Goal: Find specific fact: Find contact information

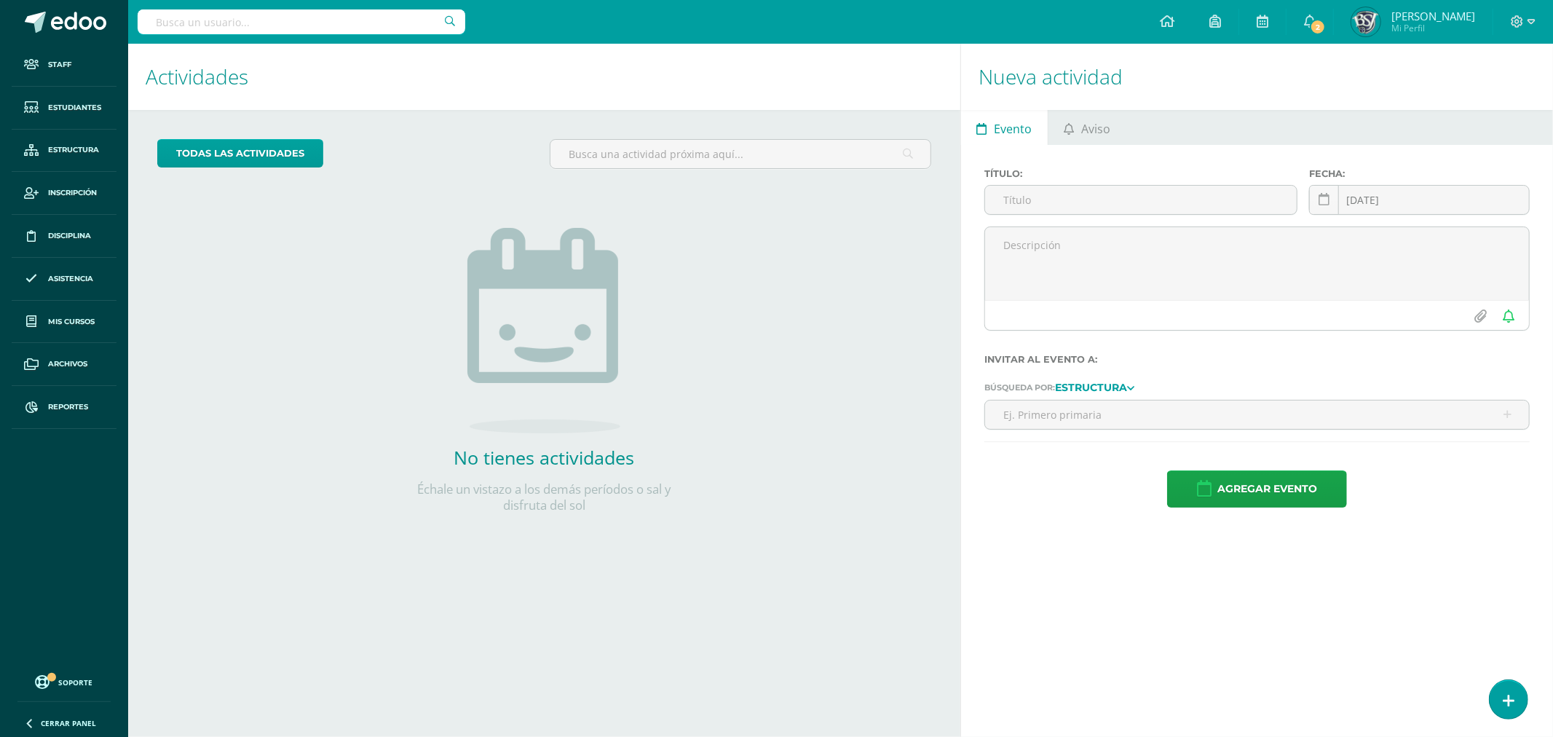
click at [325, 25] on input "text" at bounding box center [302, 21] width 328 height 25
paste input "Valenzuela Guerra, Edgar Andrés"
type input "Valenzuela Guerra, Edgar Andrés"
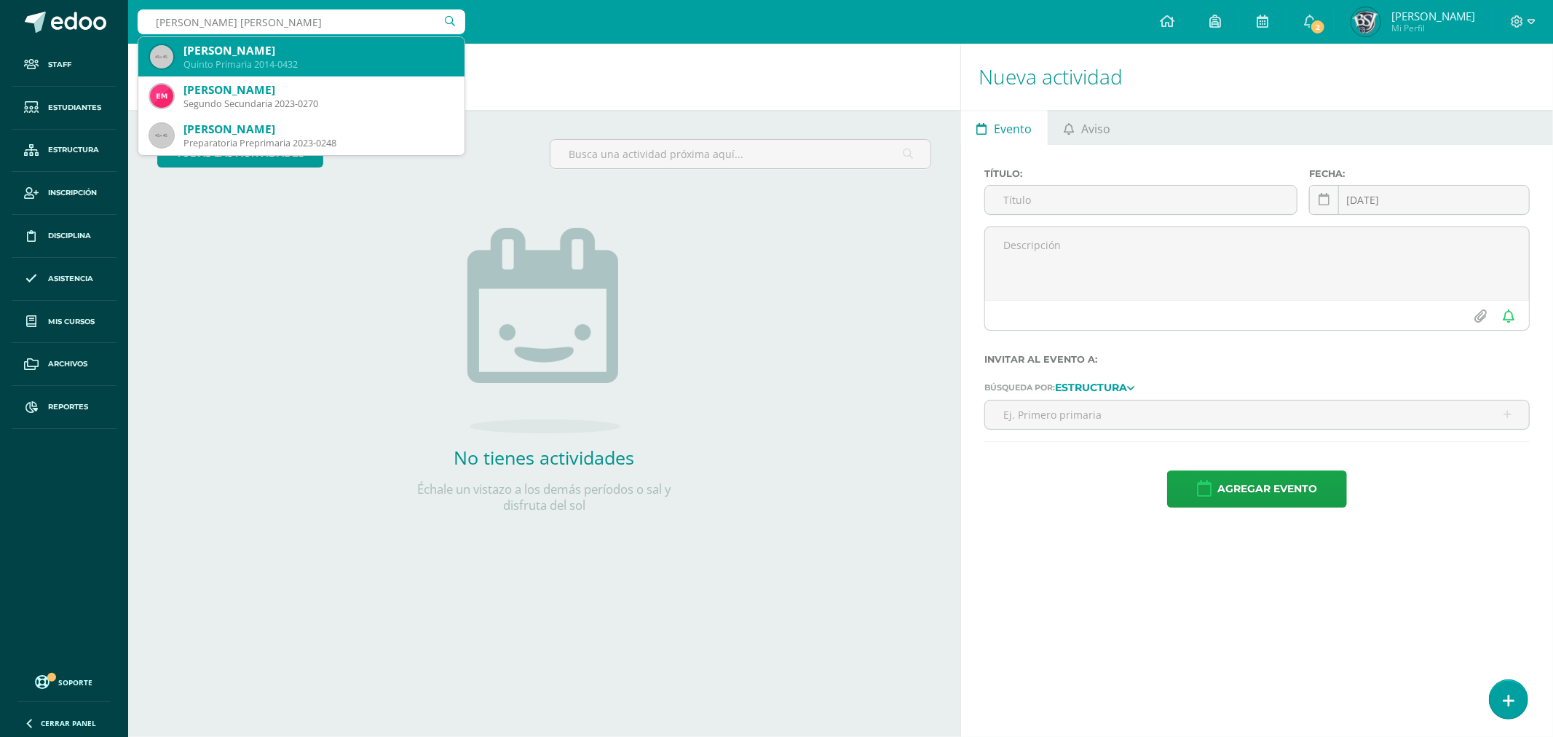
click at [351, 58] on div "[PERSON_NAME]" at bounding box center [317, 50] width 269 height 15
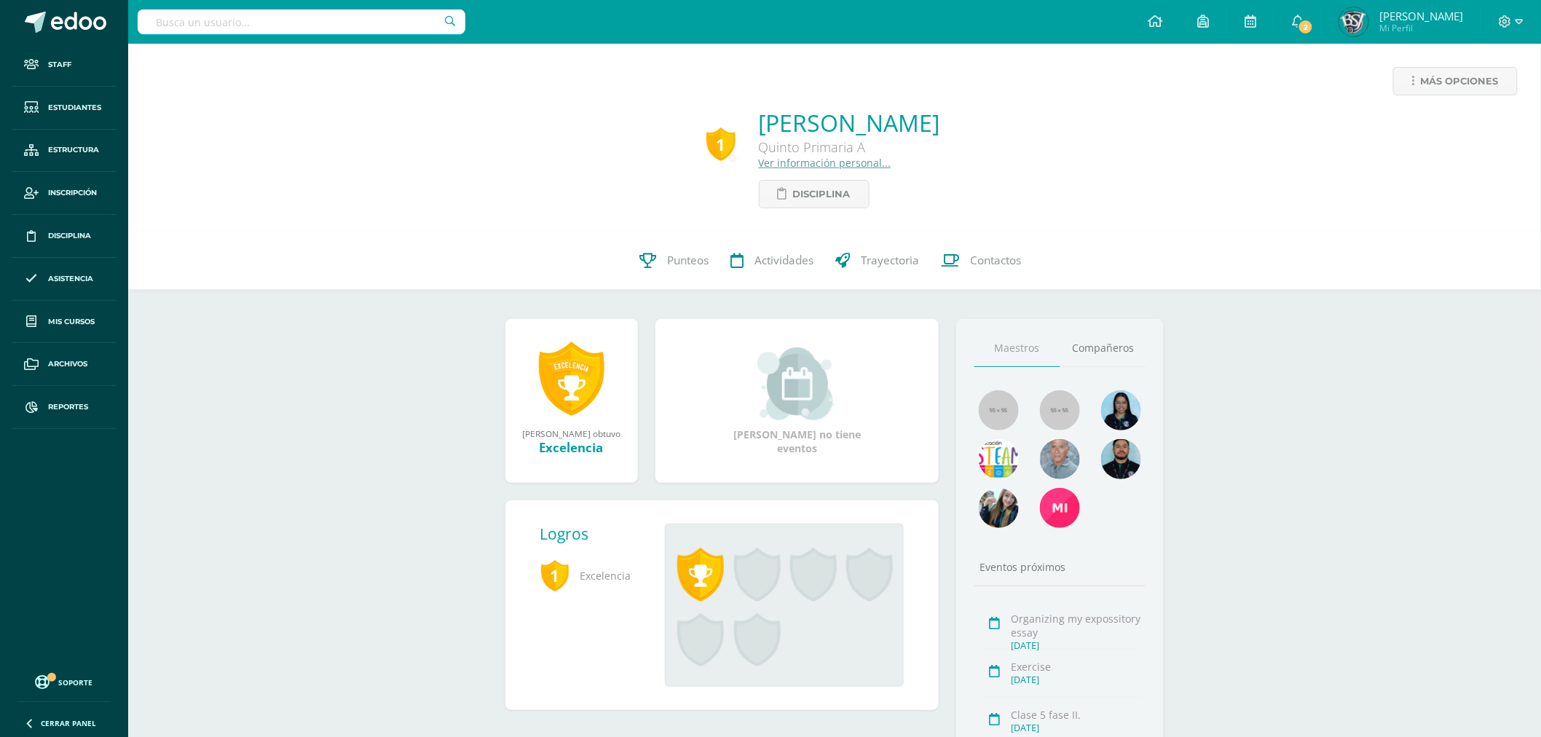
click at [775, 159] on link "Ver información personal..." at bounding box center [825, 163] width 133 height 14
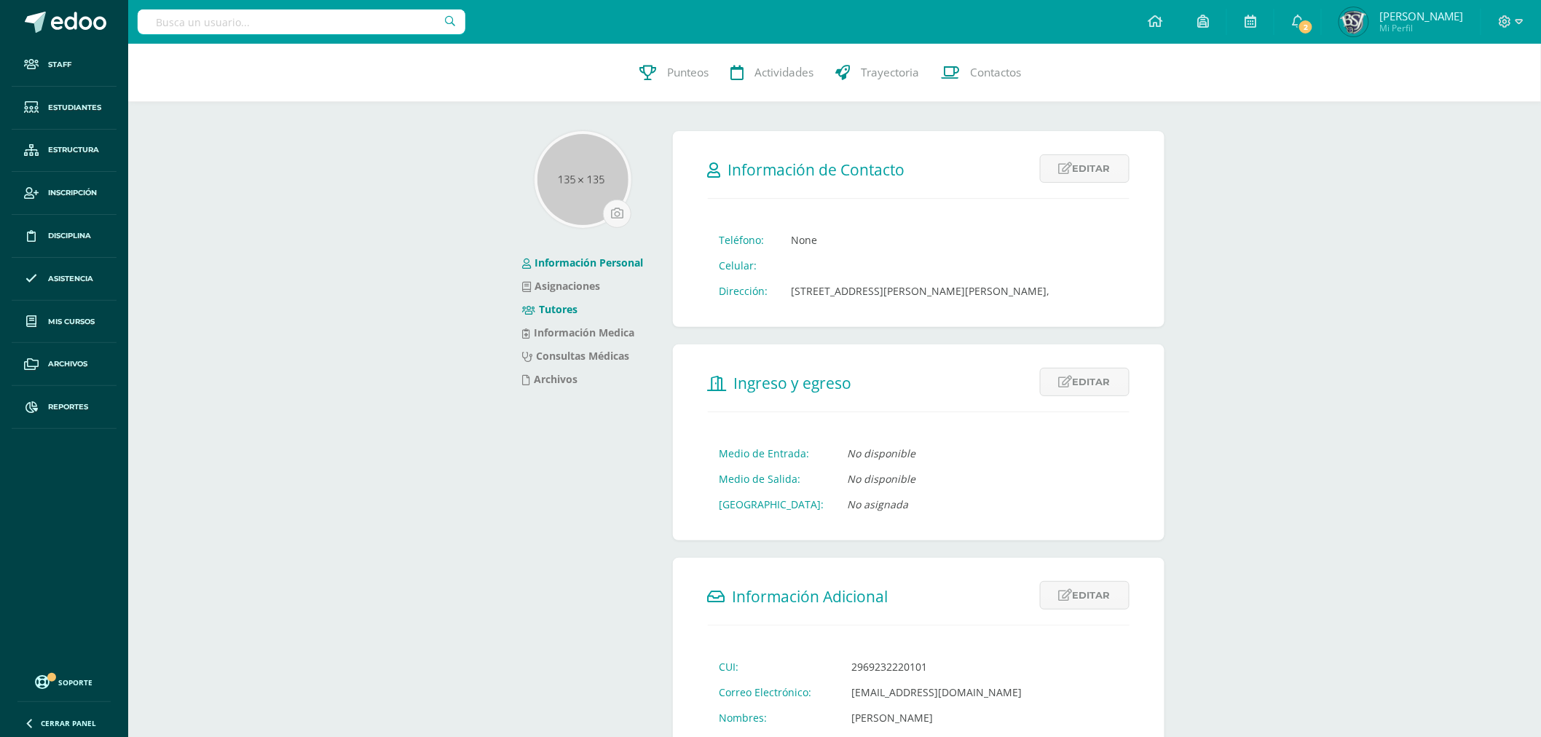
click at [563, 301] on li "Tutores" at bounding box center [583, 309] width 121 height 23
click at [562, 307] on link "Tutores" at bounding box center [550, 309] width 55 height 14
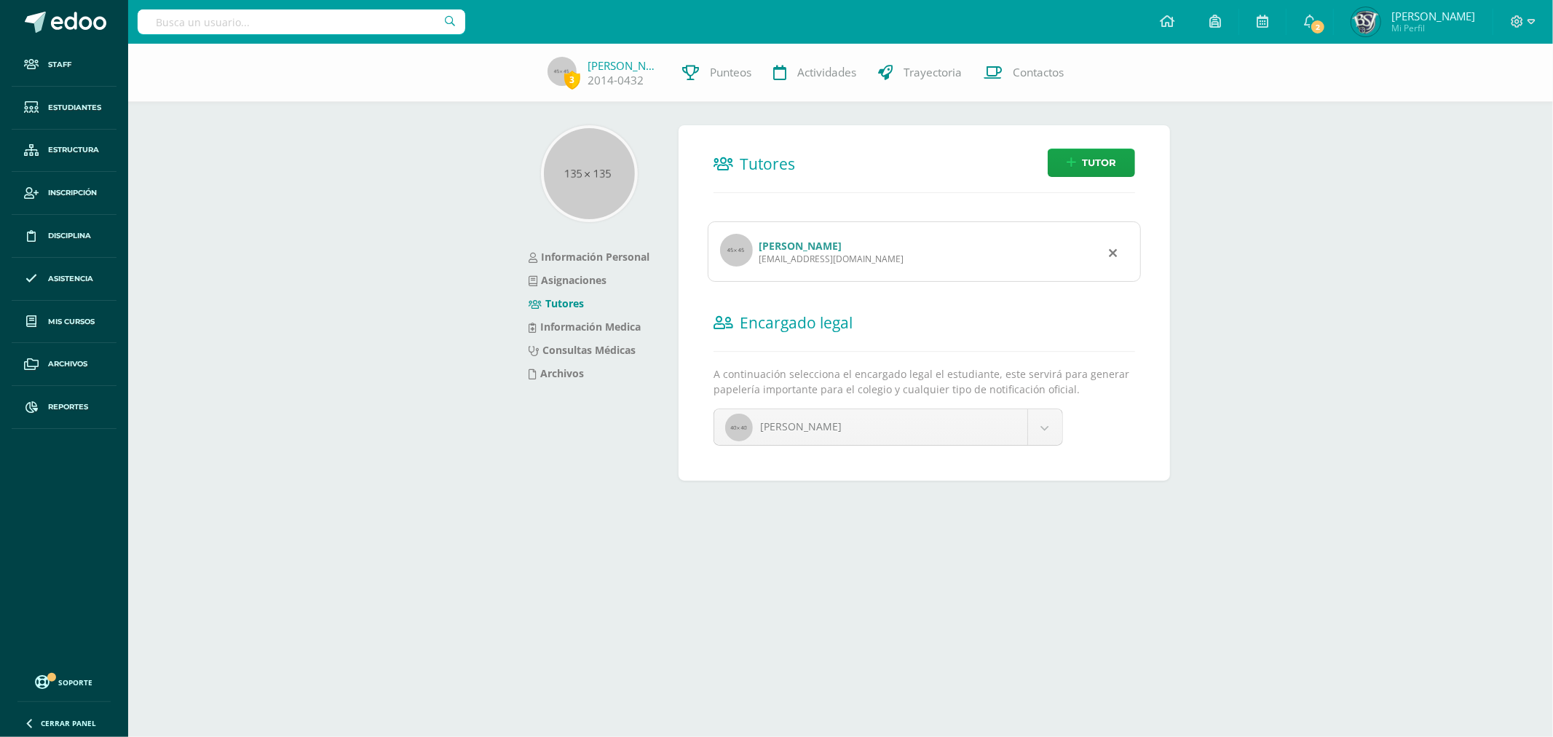
click at [787, 241] on link "[PERSON_NAME]" at bounding box center [800, 246] width 83 height 14
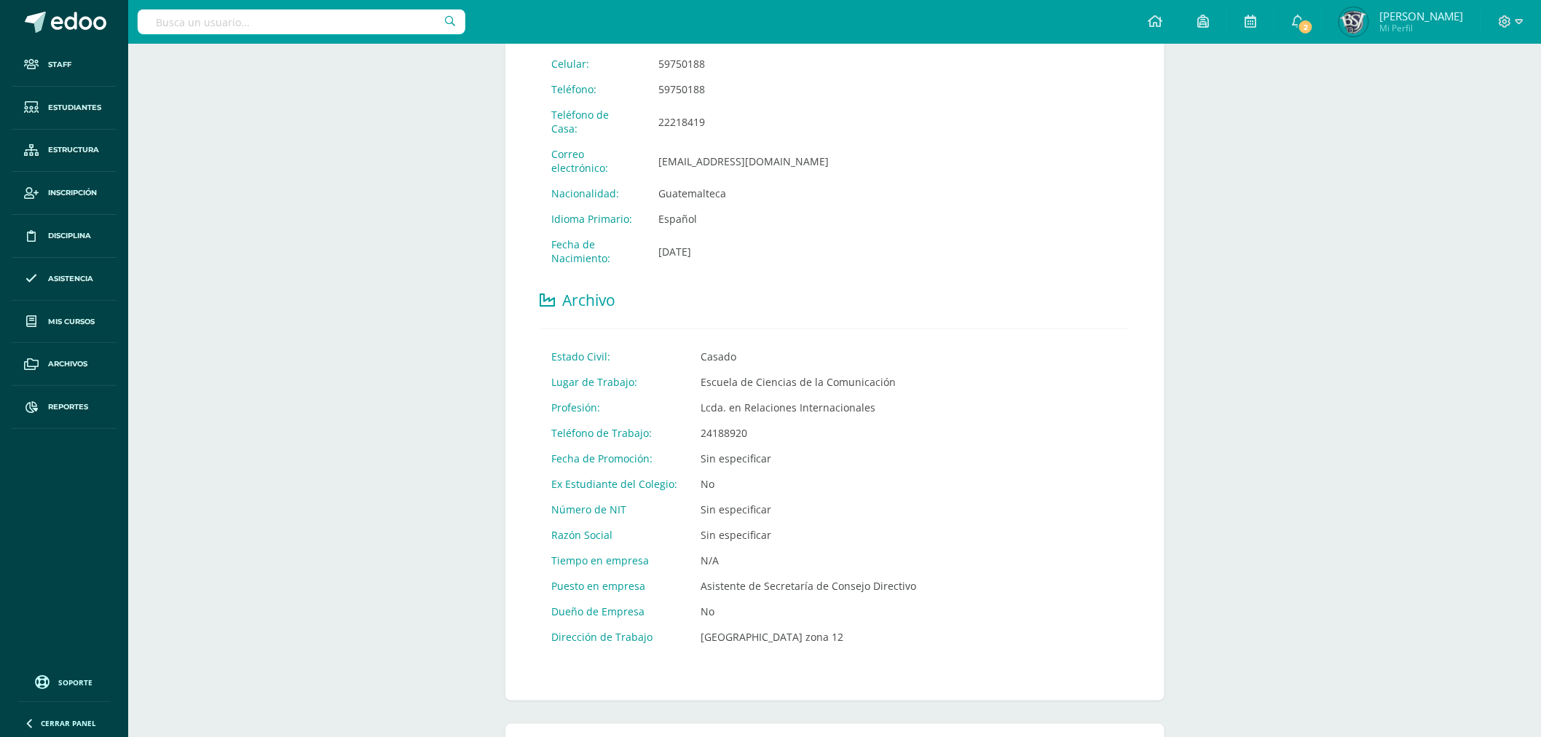
scroll to position [566, 0]
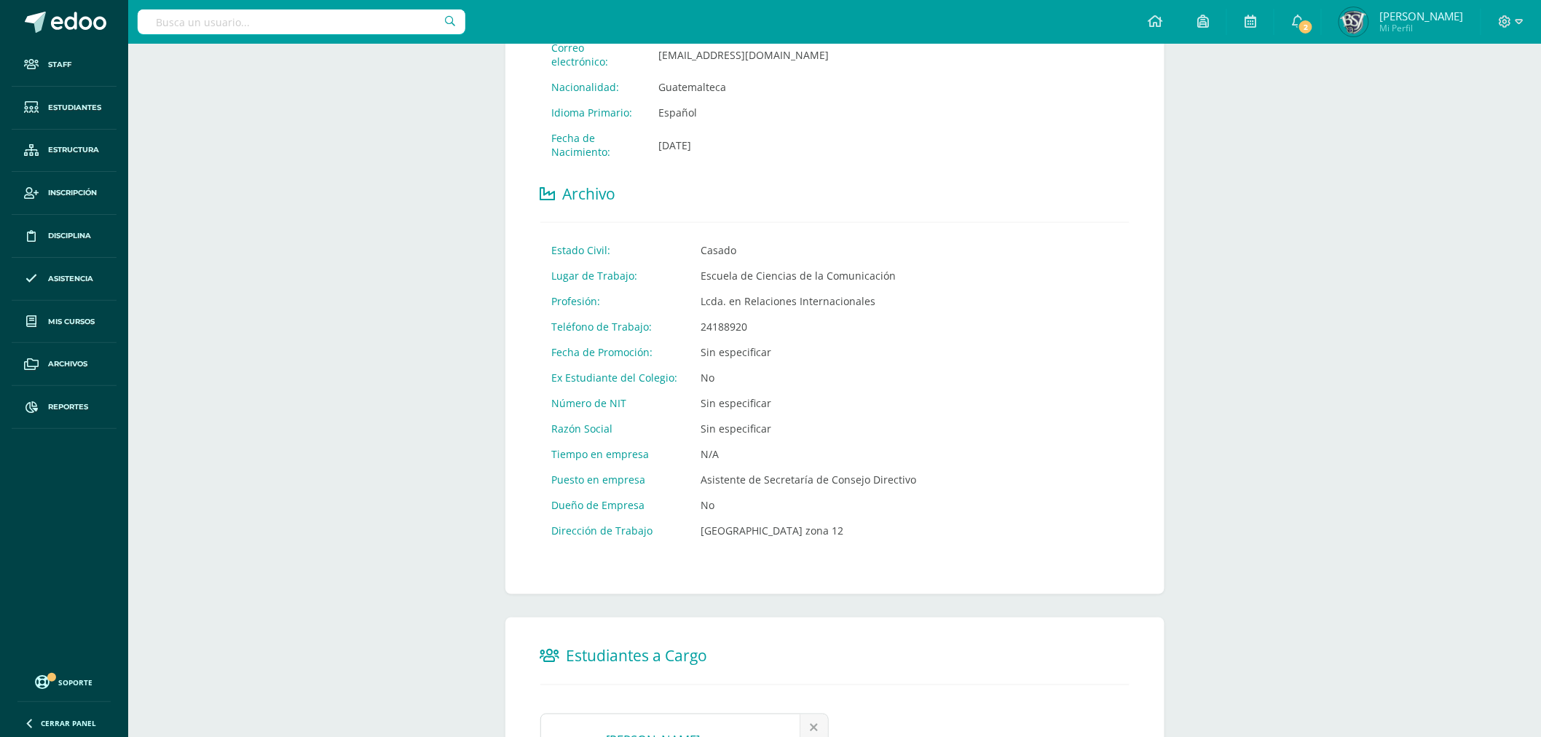
drag, startPoint x: 696, startPoint y: 295, endPoint x: 746, endPoint y: 301, distance: 49.9
click at [746, 314] on td "24188920" at bounding box center [808, 326] width 239 height 25
copy td "24188920"
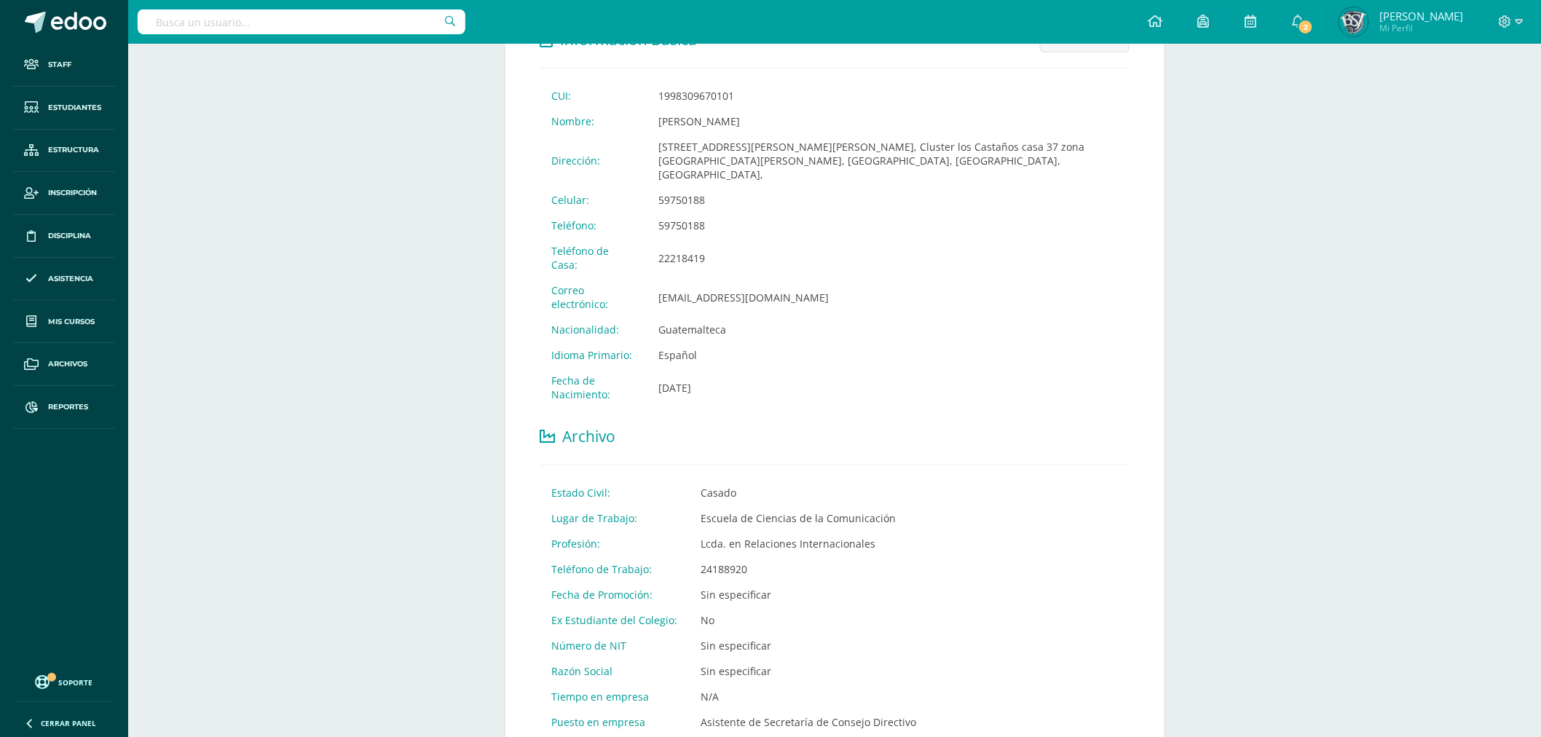
drag, startPoint x: 660, startPoint y: 183, endPoint x: 708, endPoint y: 194, distance: 48.7
click at [708, 194] on td "59750188" at bounding box center [888, 199] width 482 height 25
copy td "59750188"
click at [266, 29] on input "text" at bounding box center [302, 21] width 328 height 25
paste input "Chutá Jolon, Madeline Sofia"
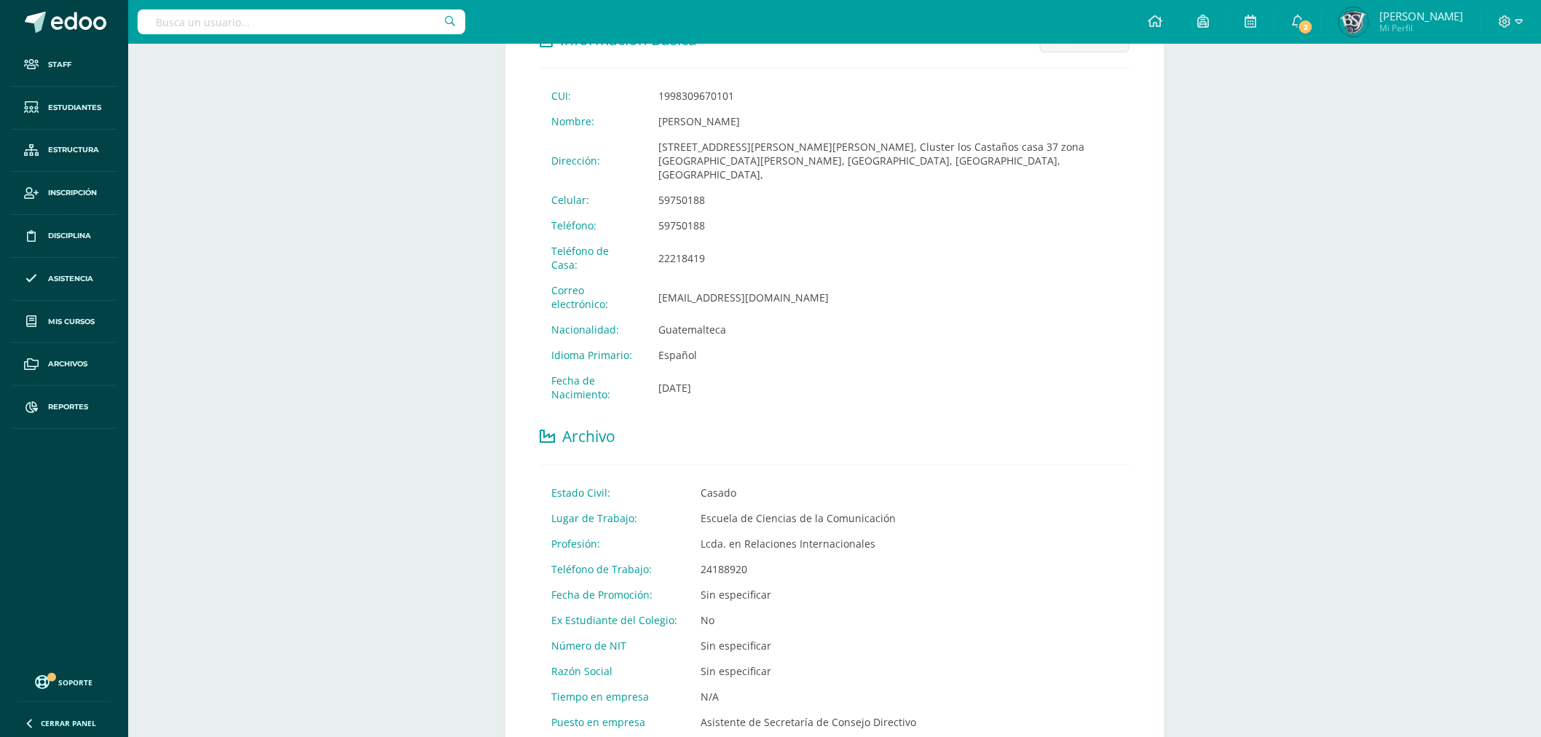
type input "Chutá Jolon, Madeline Sofia"
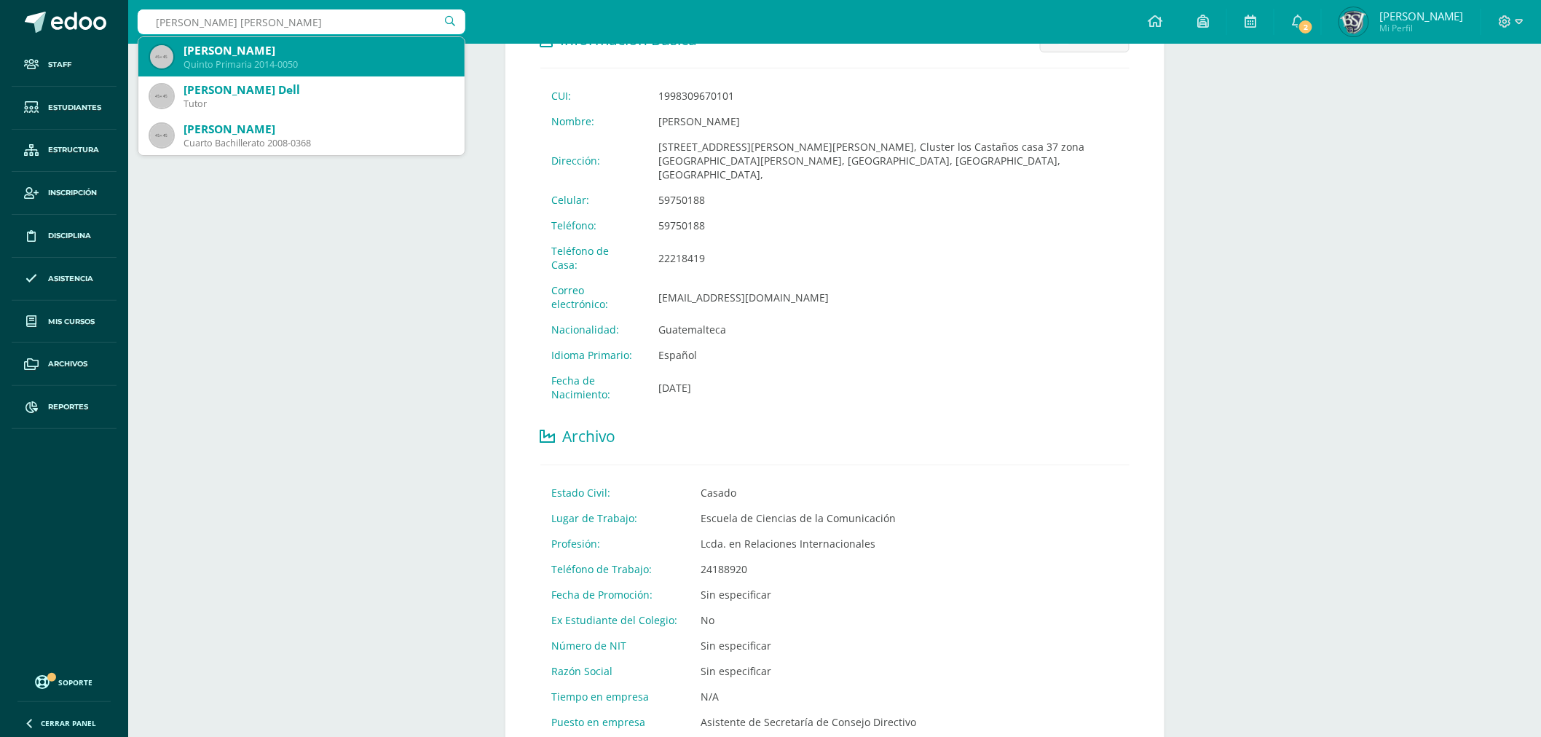
click at [246, 70] on div "Quinto Primaria 2014-0050" at bounding box center [317, 64] width 269 height 12
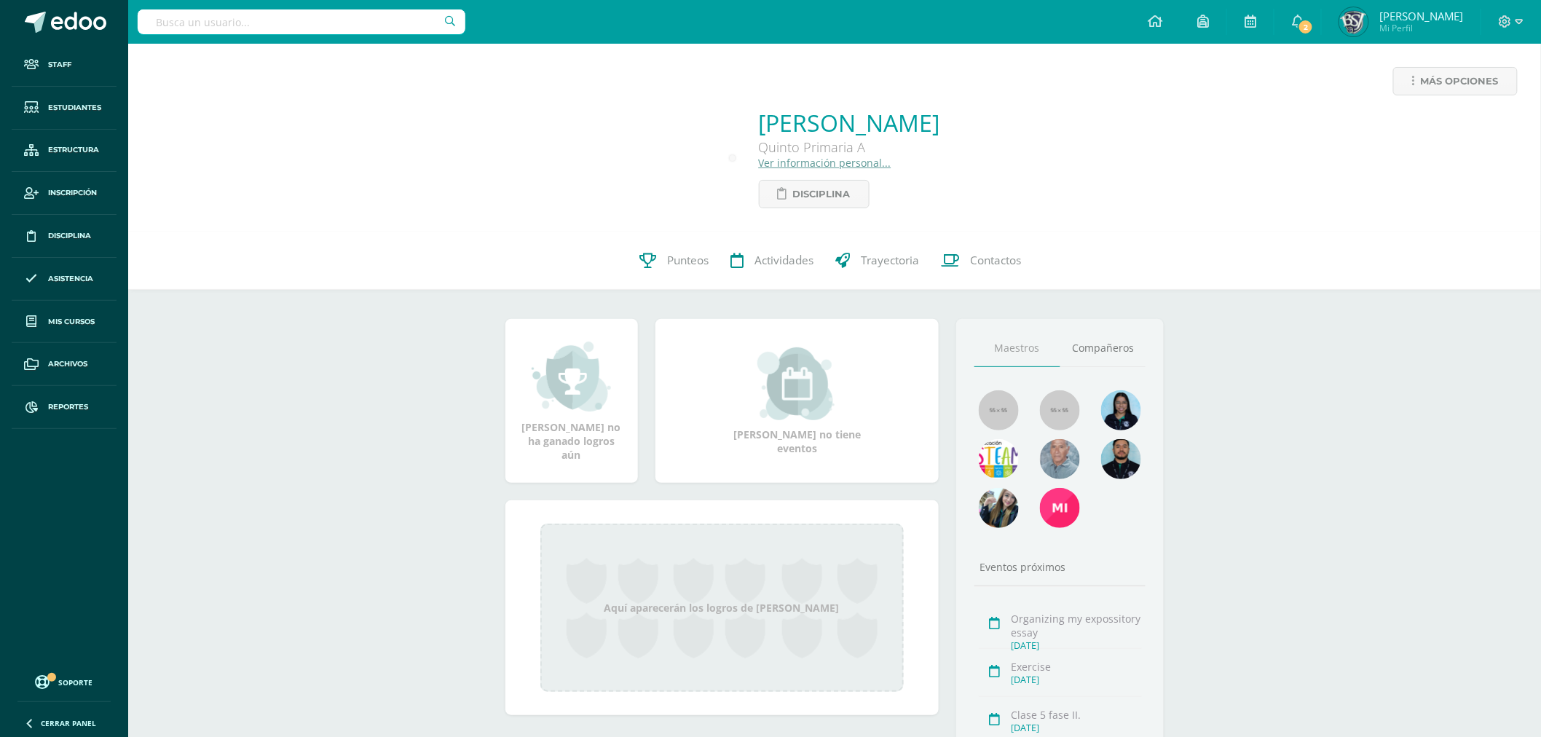
click at [780, 160] on link "Ver información personal..." at bounding box center [825, 163] width 133 height 14
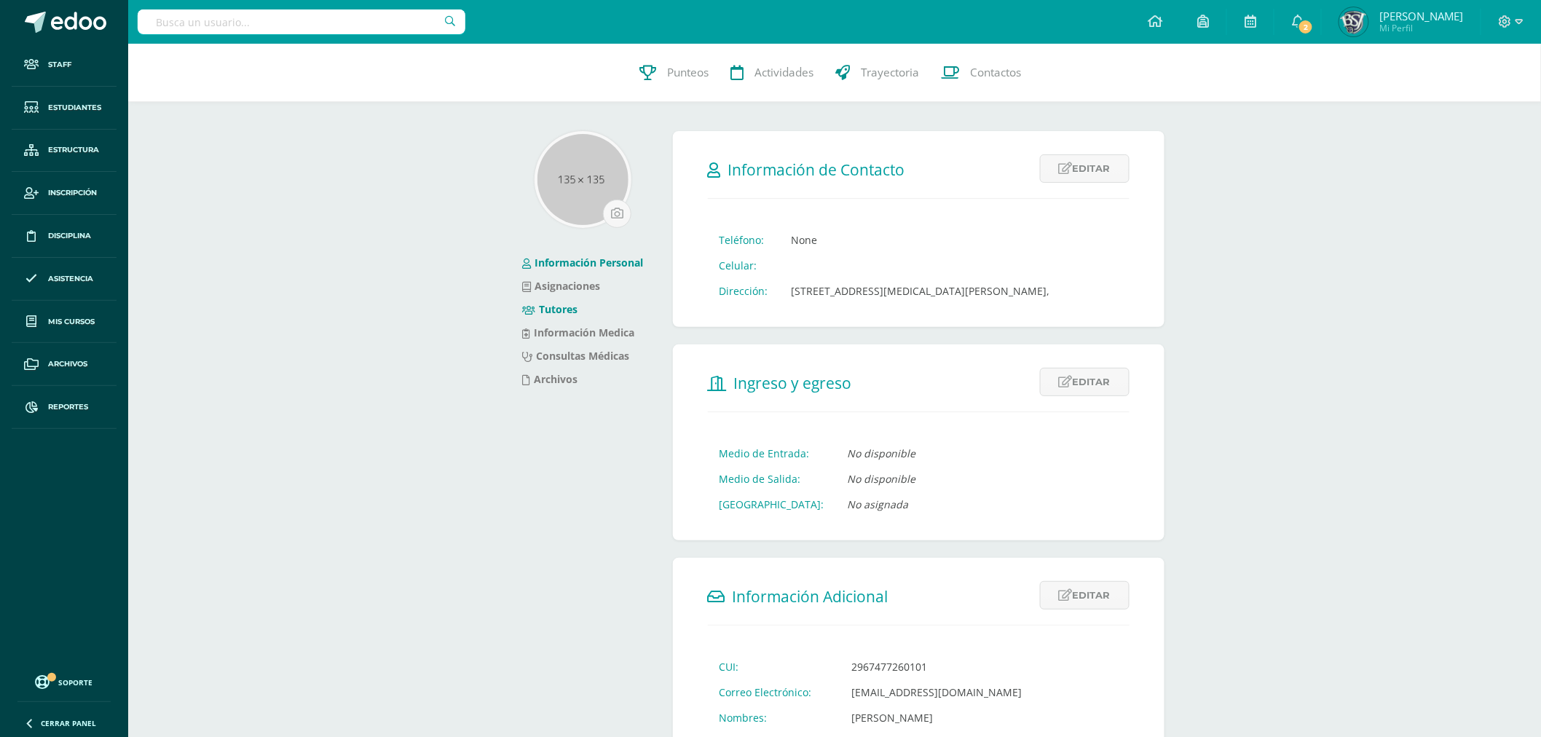
click at [561, 308] on link "Tutores" at bounding box center [550, 309] width 55 height 14
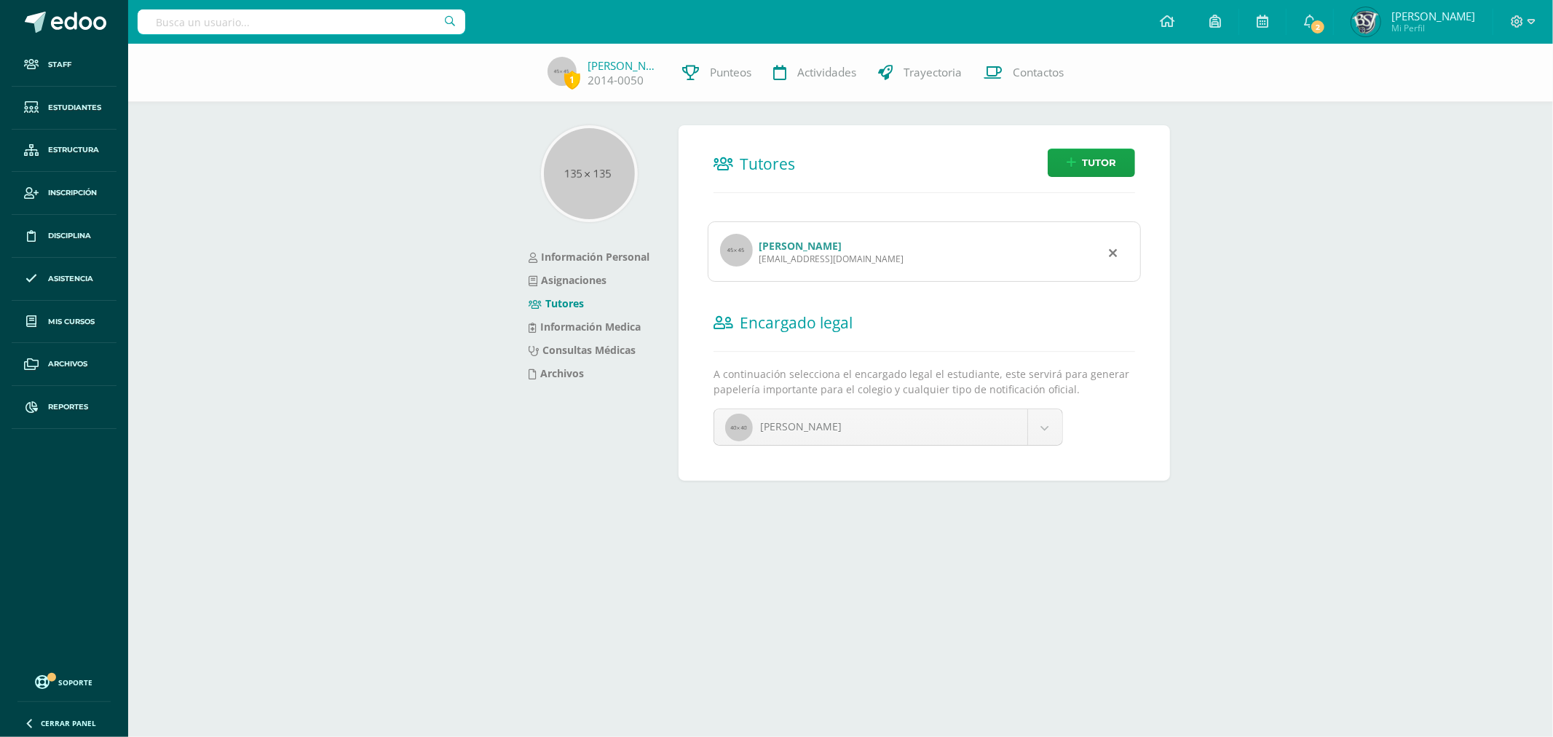
click at [775, 244] on link "Sindy Lilieth Jolon Velasquez" at bounding box center [800, 246] width 83 height 14
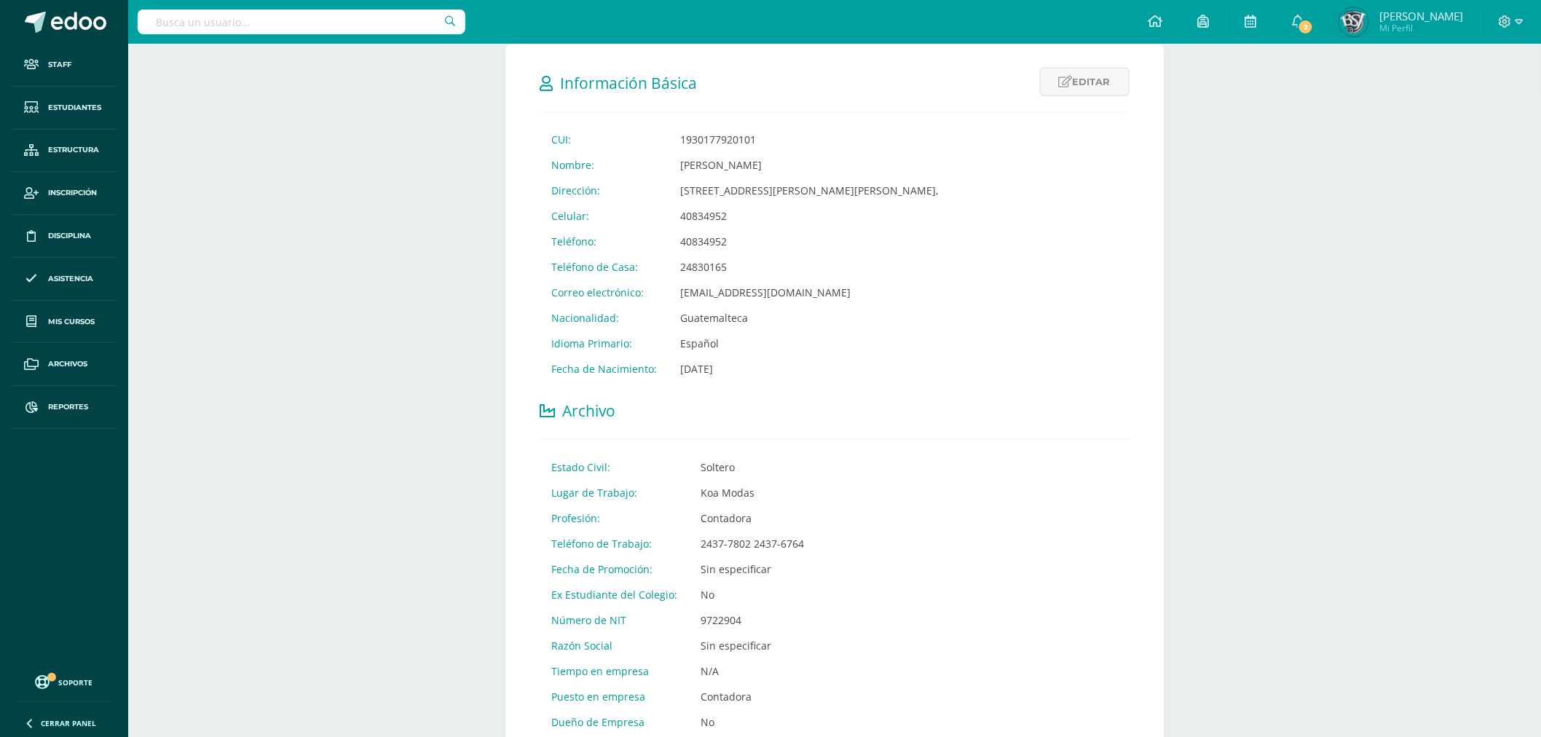
scroll to position [323, 0]
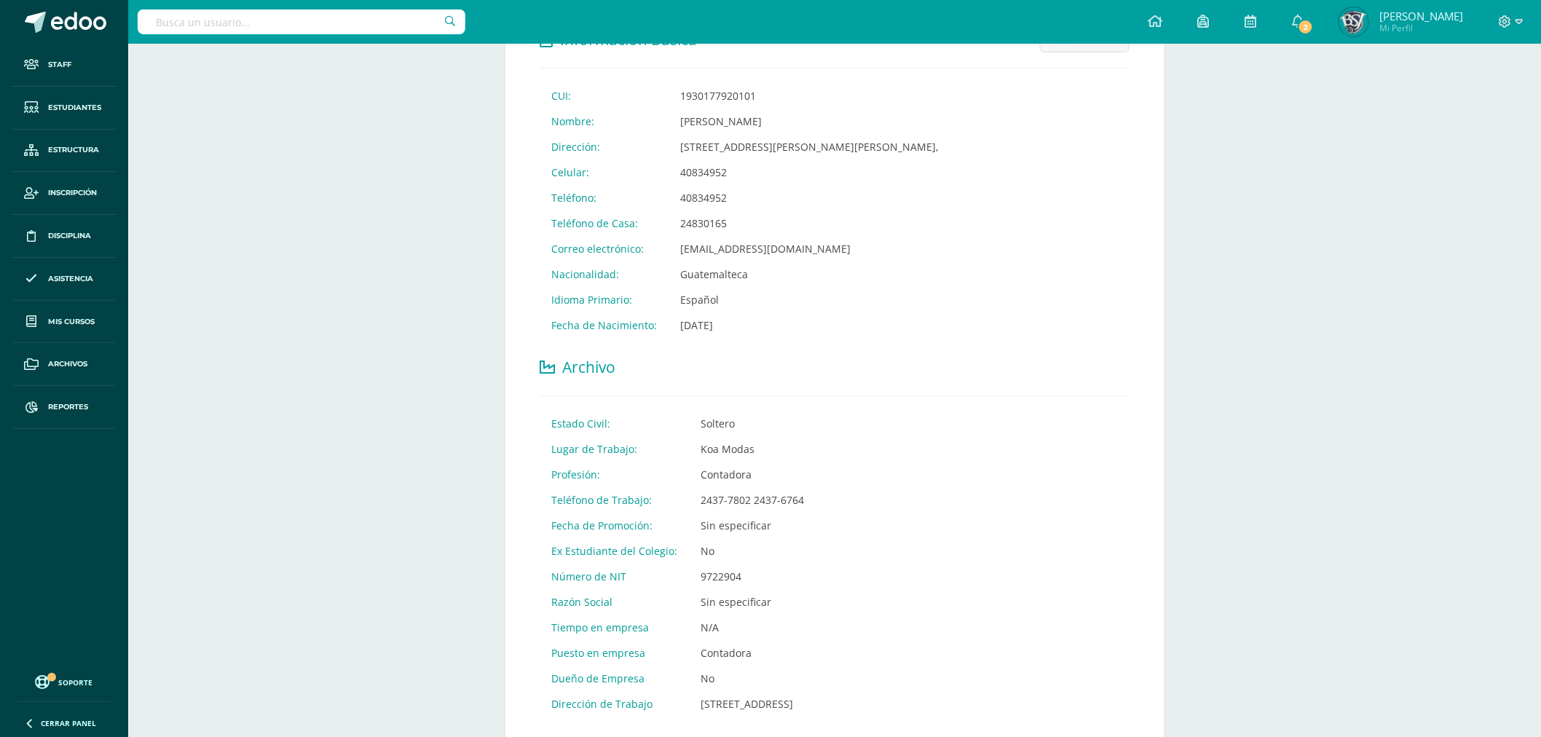
drag, startPoint x: 678, startPoint y: 165, endPoint x: 729, endPoint y: 171, distance: 51.4
click at [729, 171] on td "40834952" at bounding box center [810, 171] width 282 height 25
copy td "40834952"
drag, startPoint x: 679, startPoint y: 223, endPoint x: 727, endPoint y: 221, distance: 48.1
click at [727, 221] on td "24830165" at bounding box center [810, 222] width 282 height 25
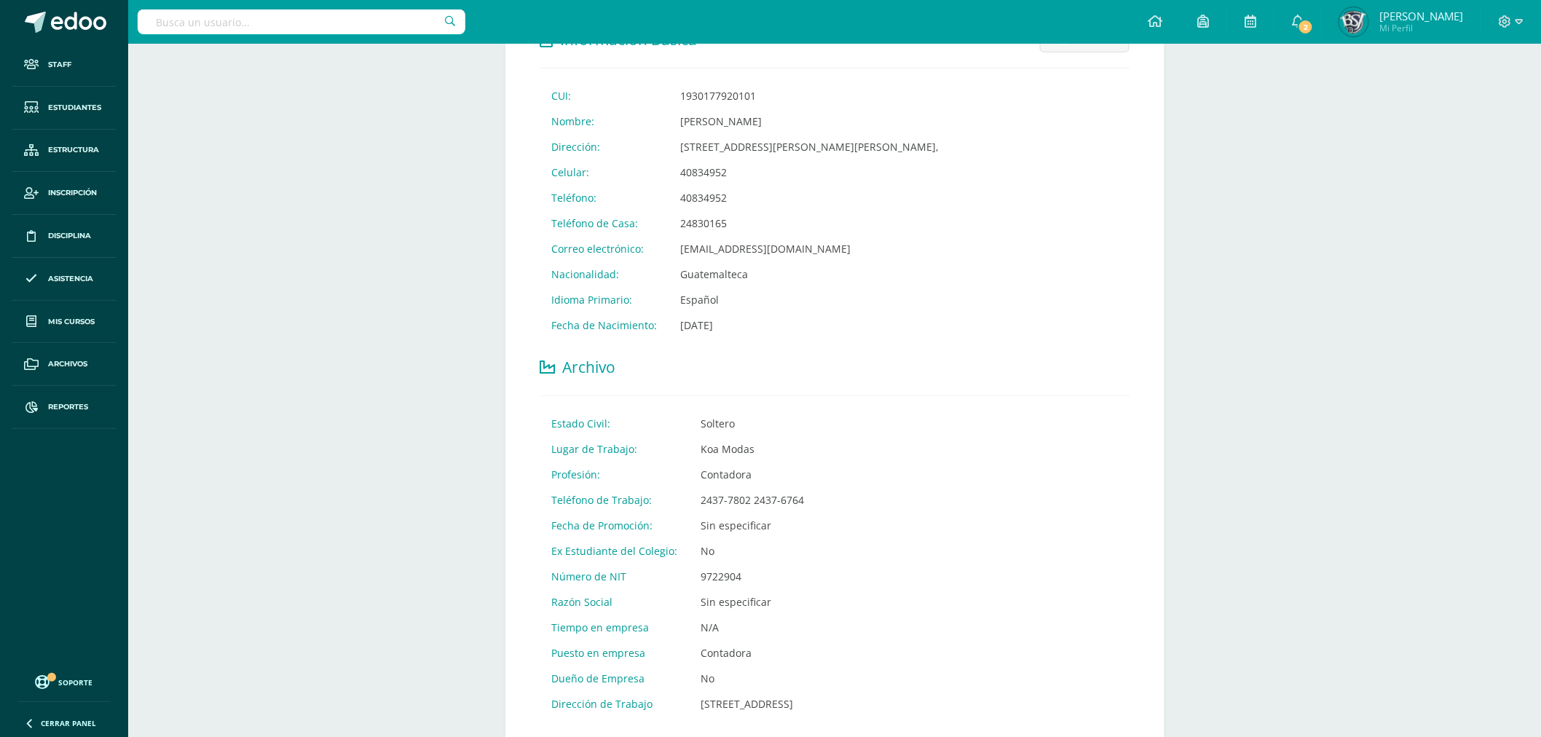
copy td "24830165"
click at [82, 157] on link "Estructura" at bounding box center [64, 151] width 105 height 43
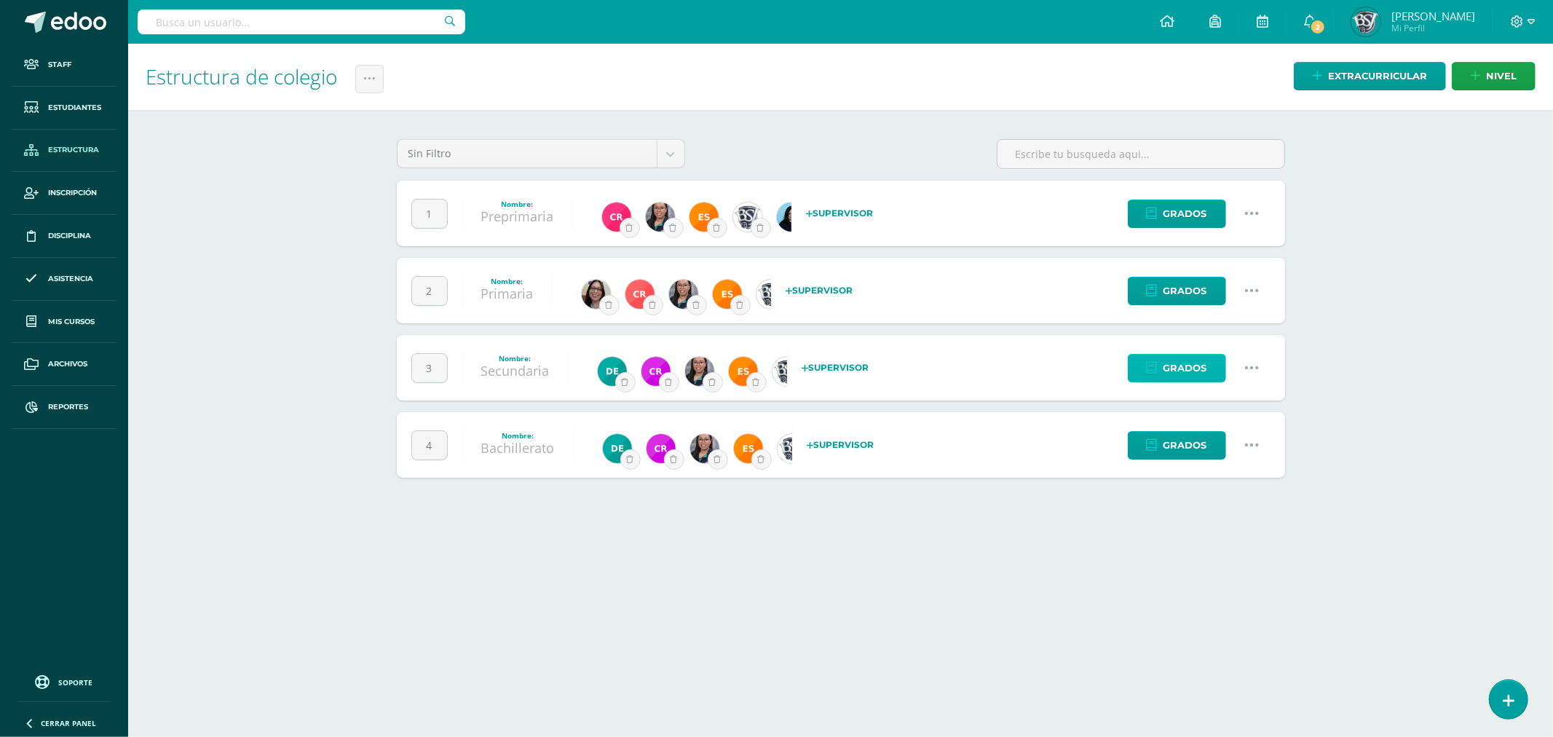
click at [1150, 358] on link "Grados" at bounding box center [1177, 368] width 98 height 28
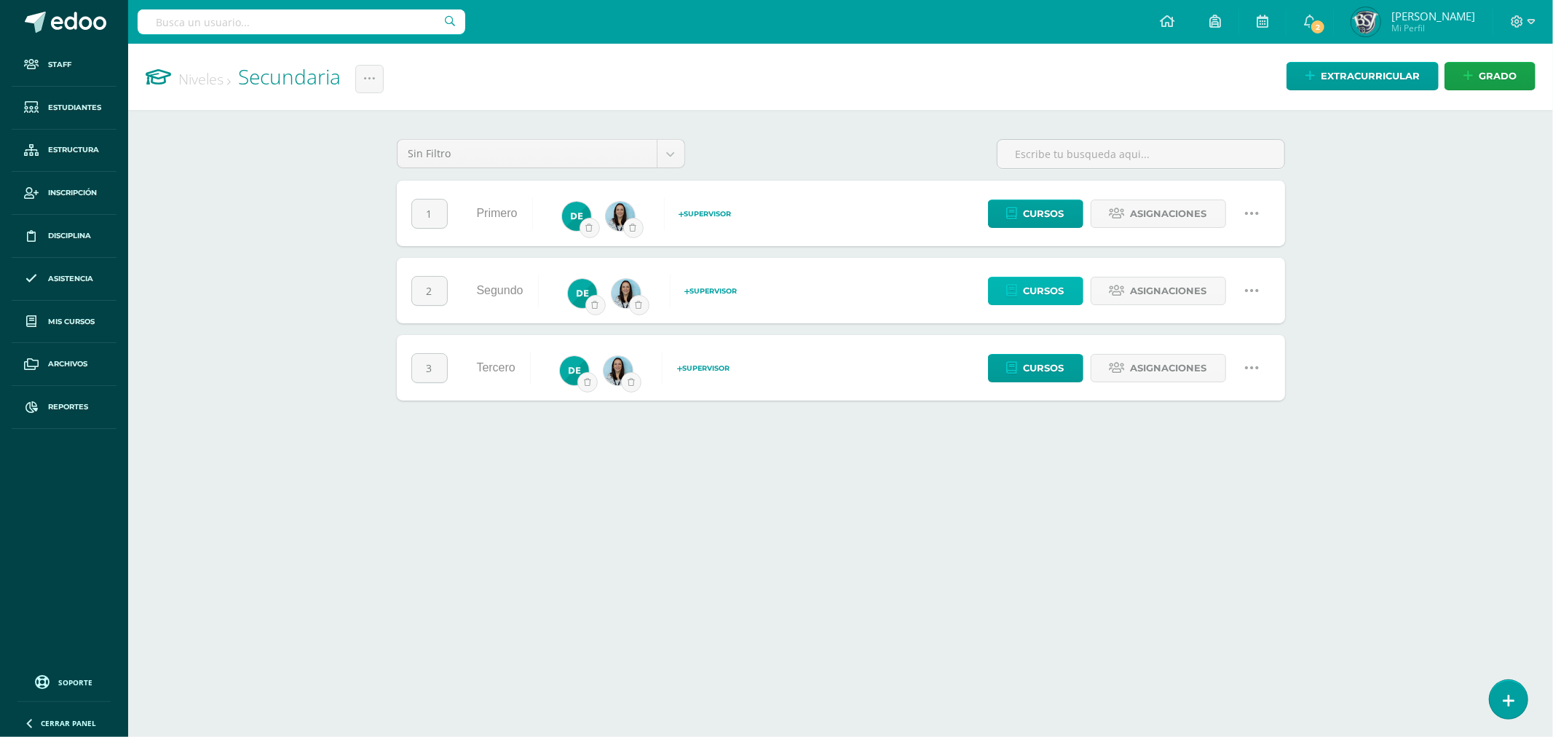
click at [1037, 293] on span "Cursos" at bounding box center [1044, 290] width 41 height 27
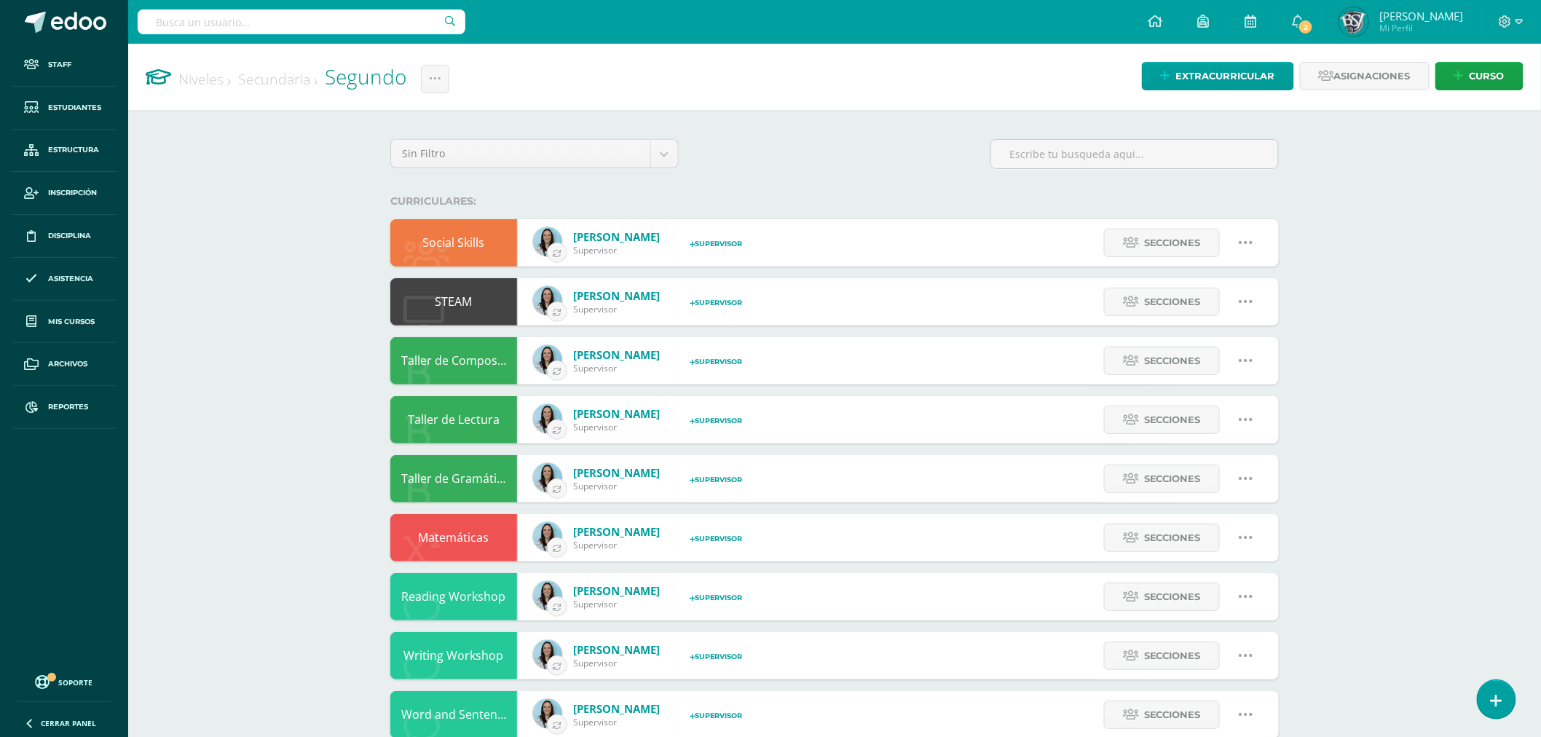
click at [1356, 251] on div "Niveles Secundaria Segundo Cambiar nombre Configuración Historial de actividad …" at bounding box center [834, 559] width 1412 height 1030
click at [272, 83] on link "Secundaria" at bounding box center [277, 79] width 79 height 20
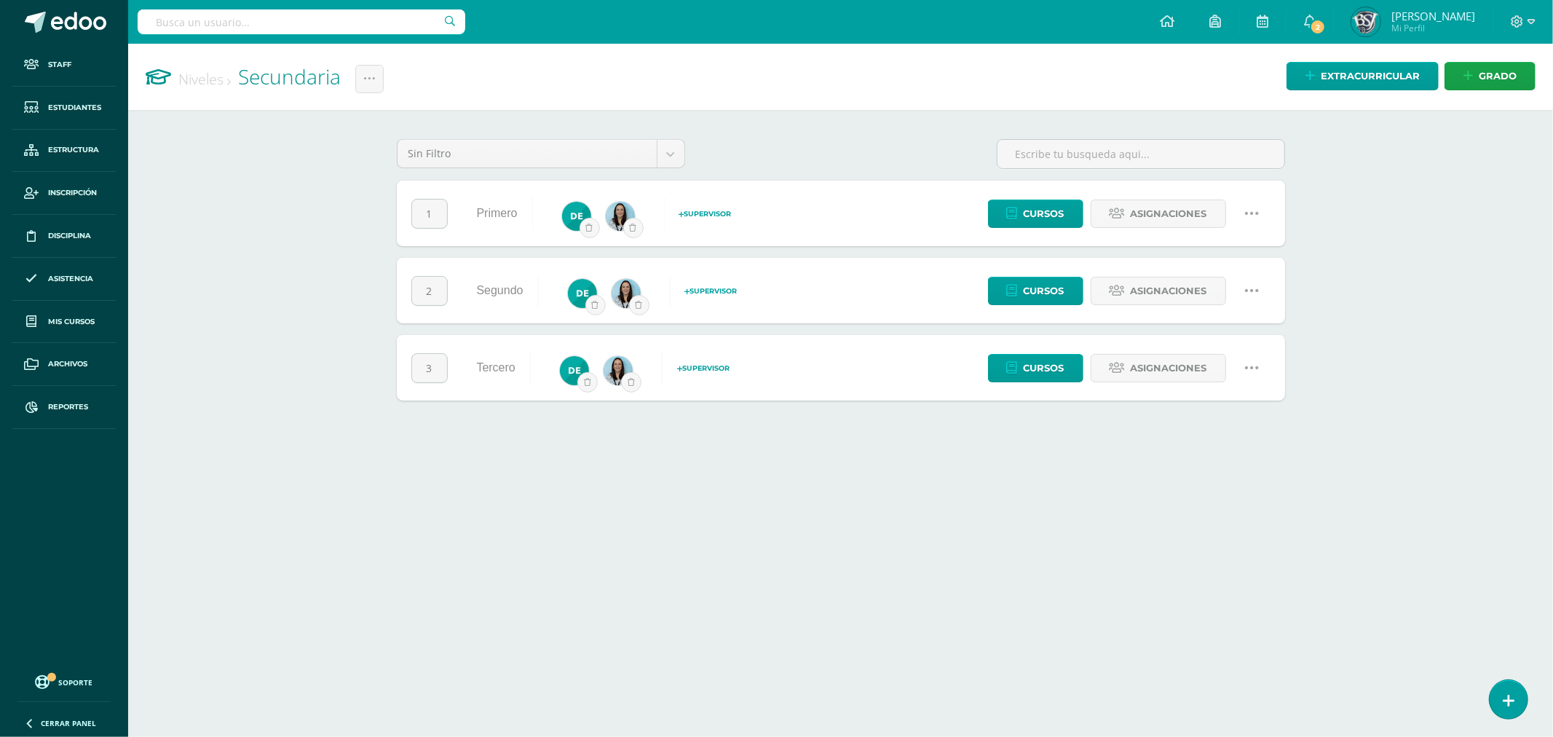
click at [437, 430] on html "Staff Estudiantes Estructura Inscripción Disciplina Asistencia Mis cursos Archi…" at bounding box center [776, 215] width 1553 height 430
click at [1141, 294] on span "Asignaciones" at bounding box center [1169, 290] width 76 height 27
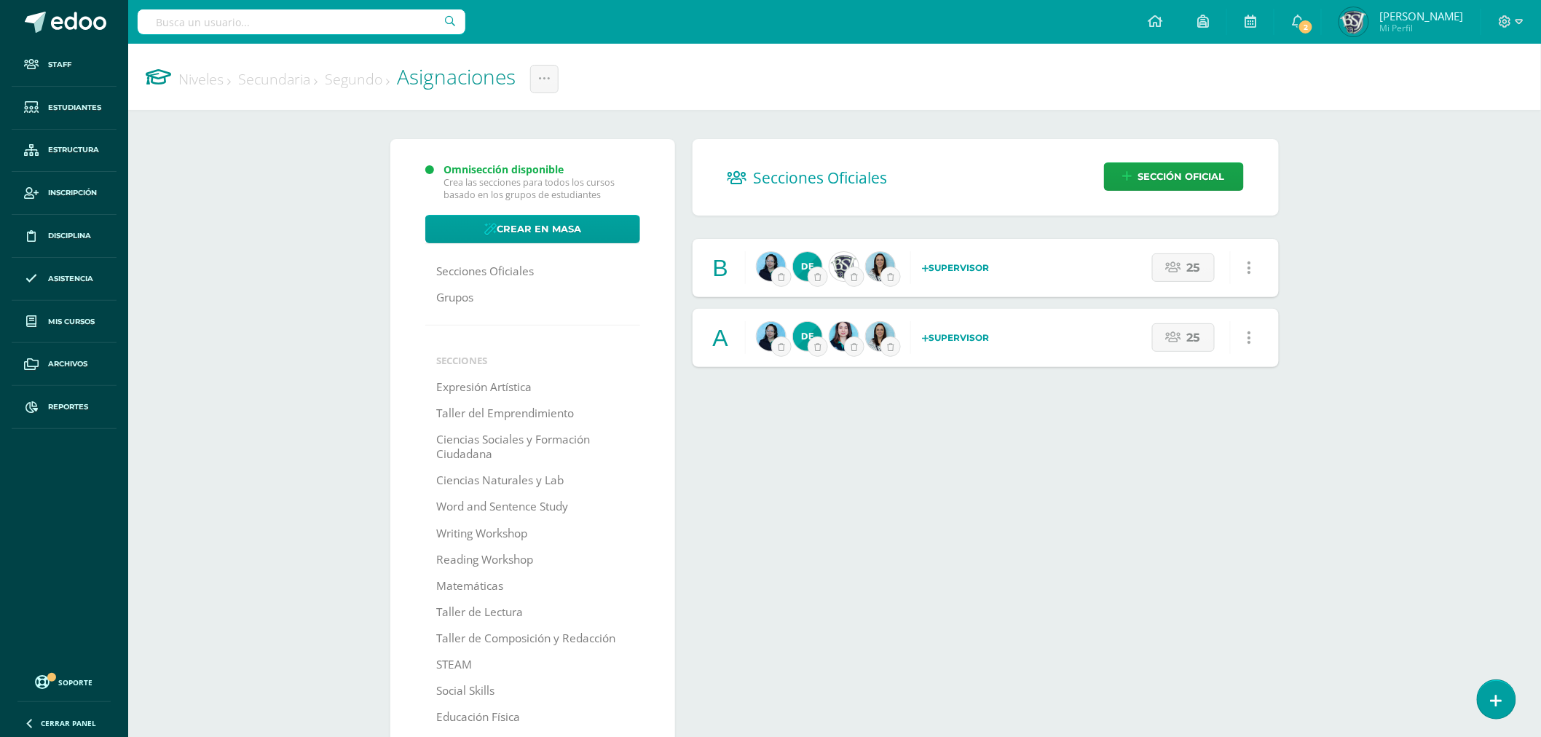
click at [296, 81] on link "Secundaria" at bounding box center [277, 79] width 79 height 20
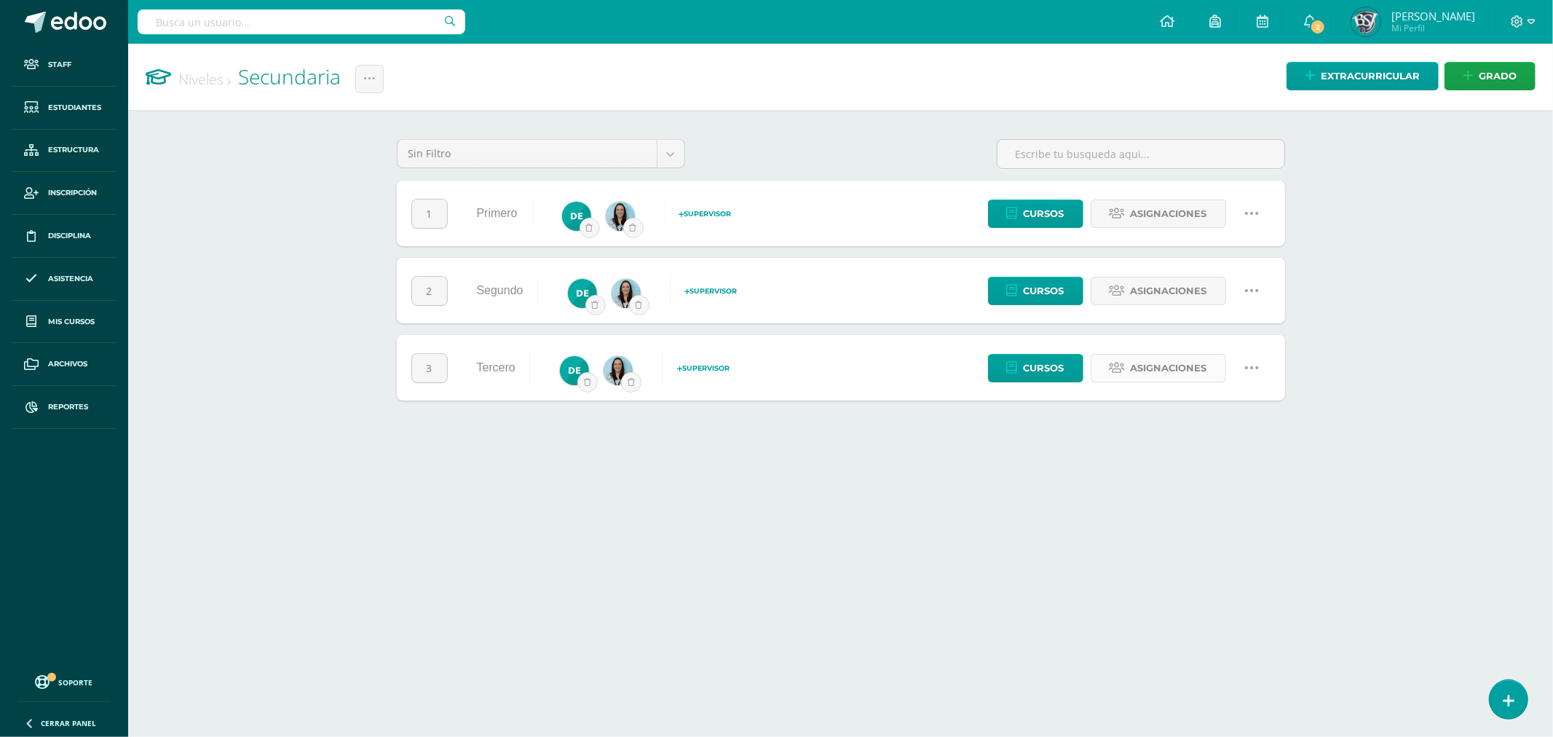
click at [1108, 364] on link "Asignaciones" at bounding box center [1158, 368] width 135 height 28
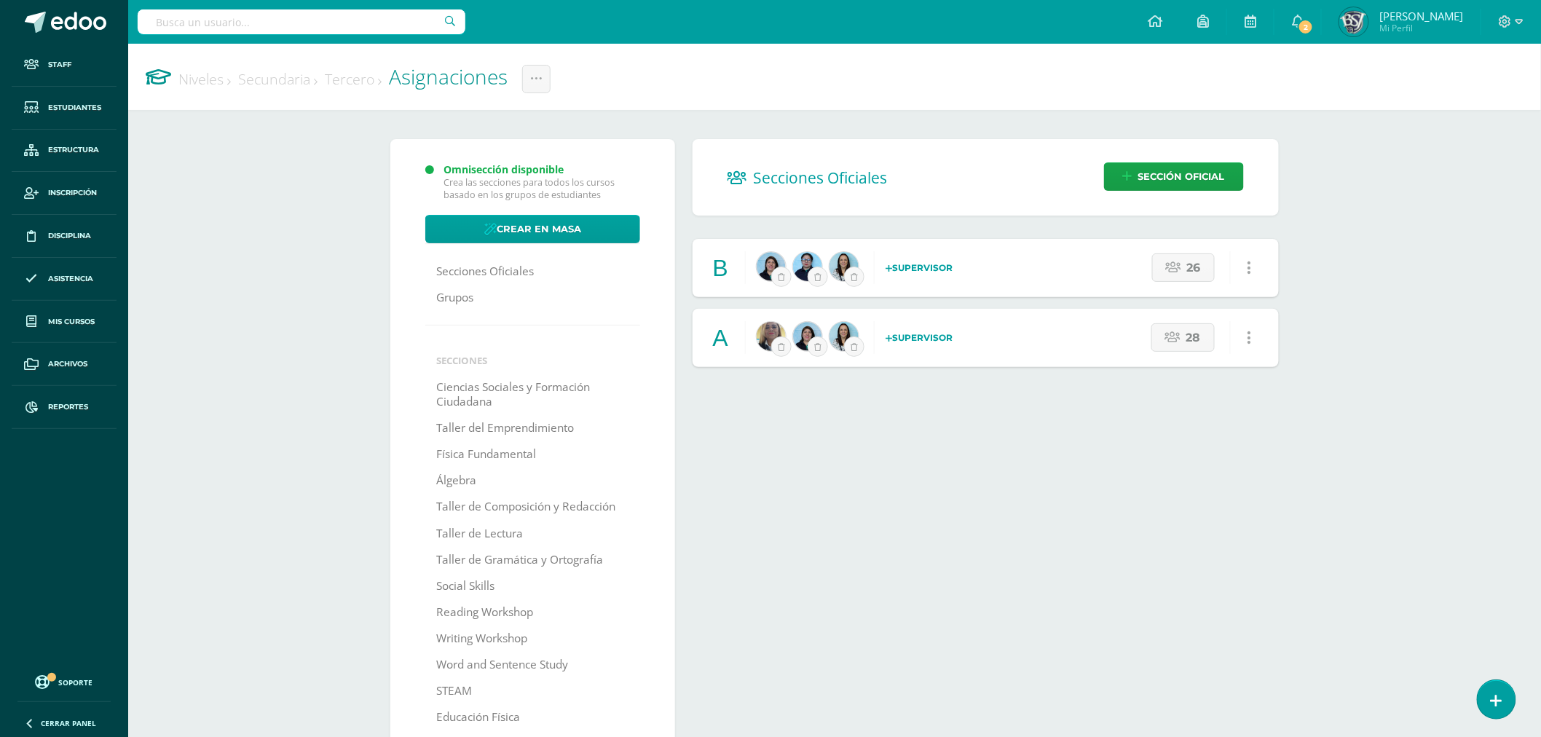
click at [898, 264] on strong "Supervisor" at bounding box center [918, 267] width 67 height 11
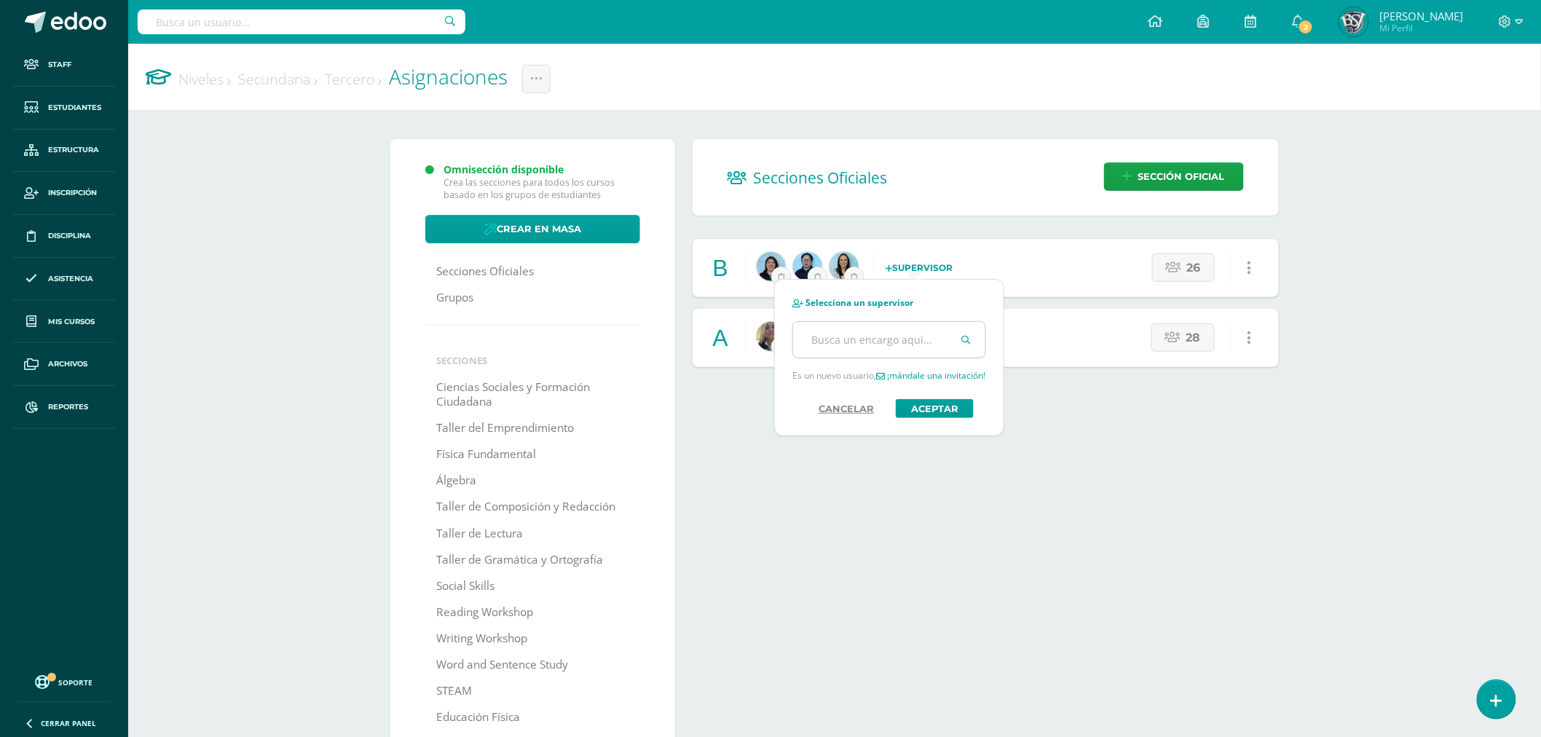
click at [863, 357] on input "text" at bounding box center [889, 340] width 192 height 36
type input "Lisa"
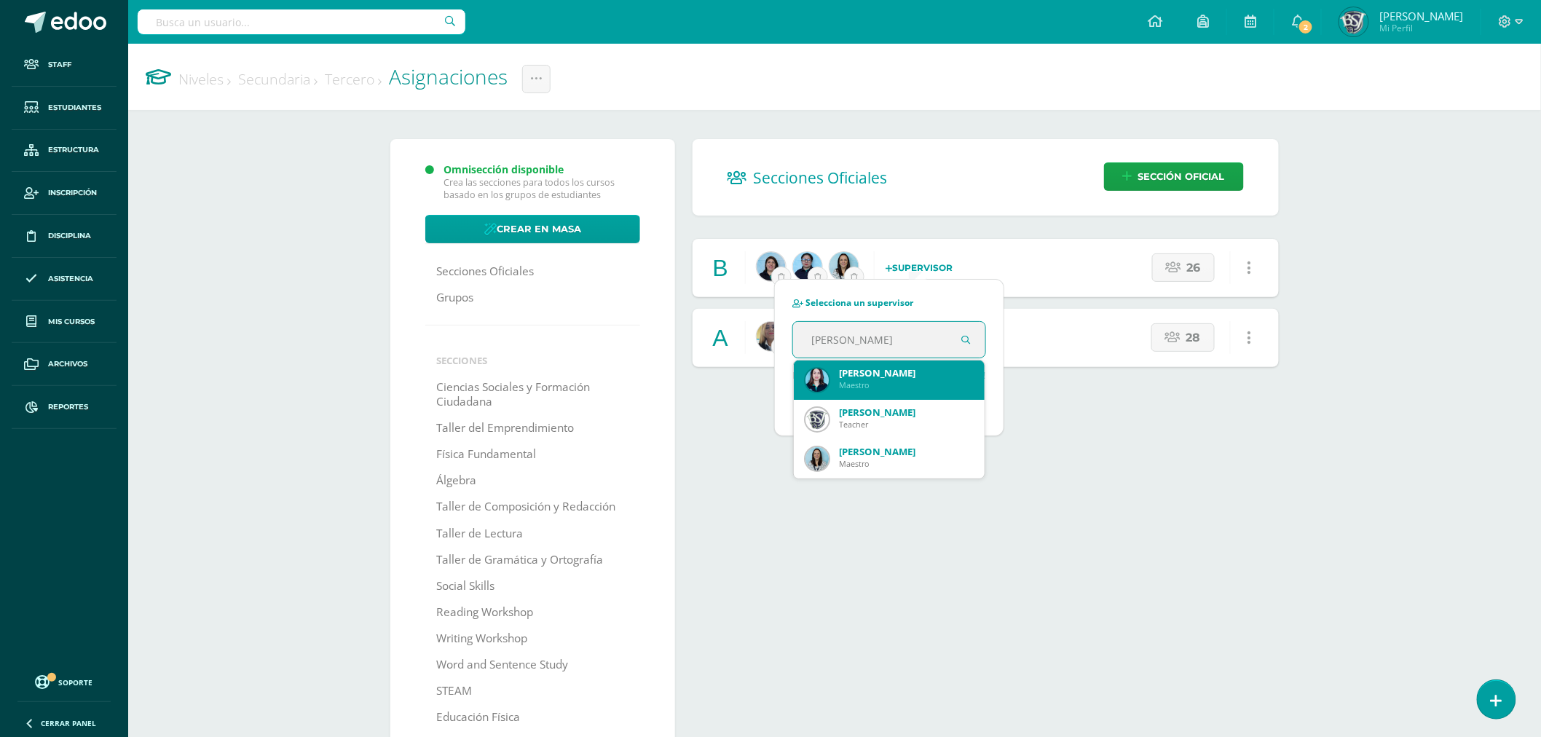
click at [871, 384] on div "Maestro" at bounding box center [906, 384] width 134 height 11
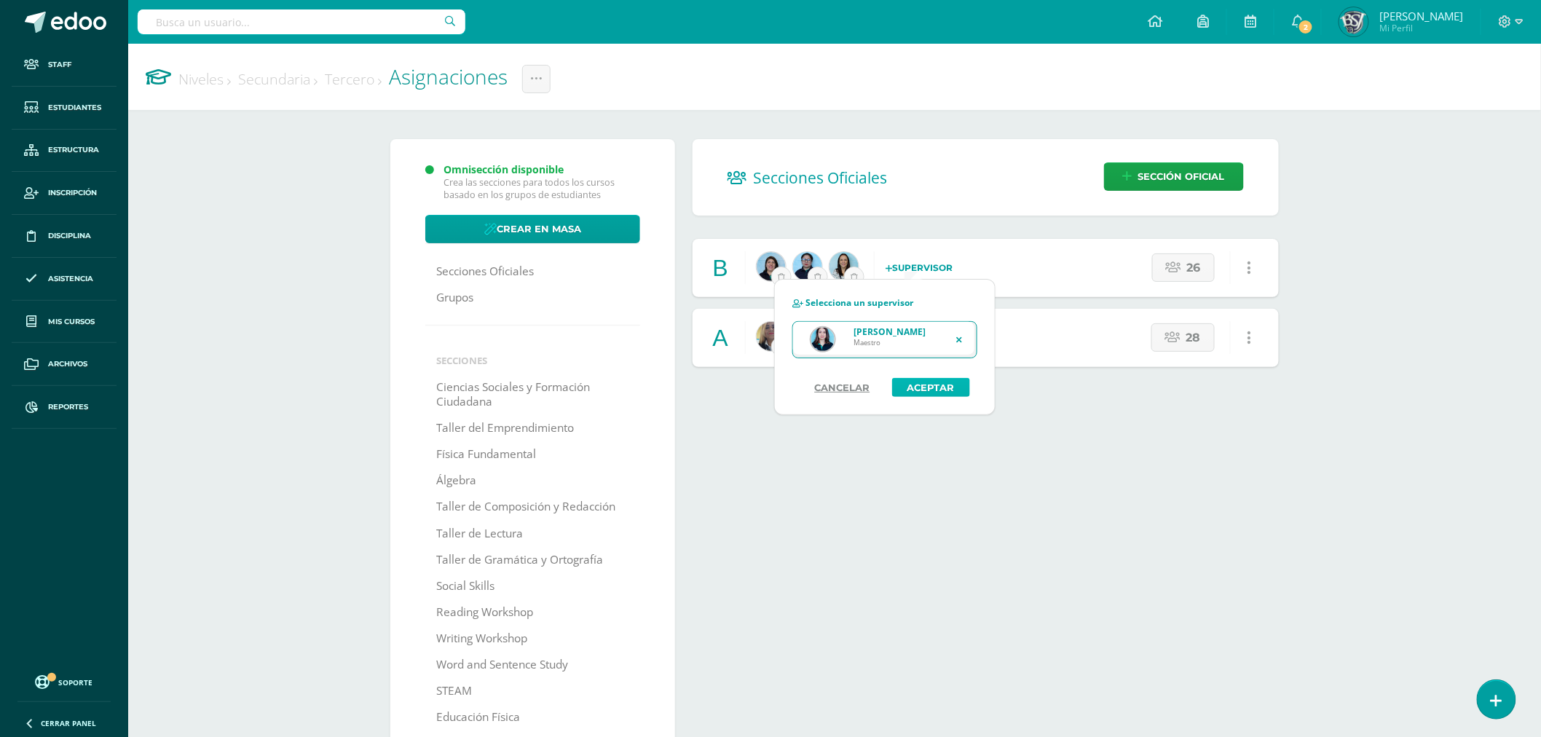
click at [926, 391] on button "Aceptar" at bounding box center [931, 387] width 78 height 19
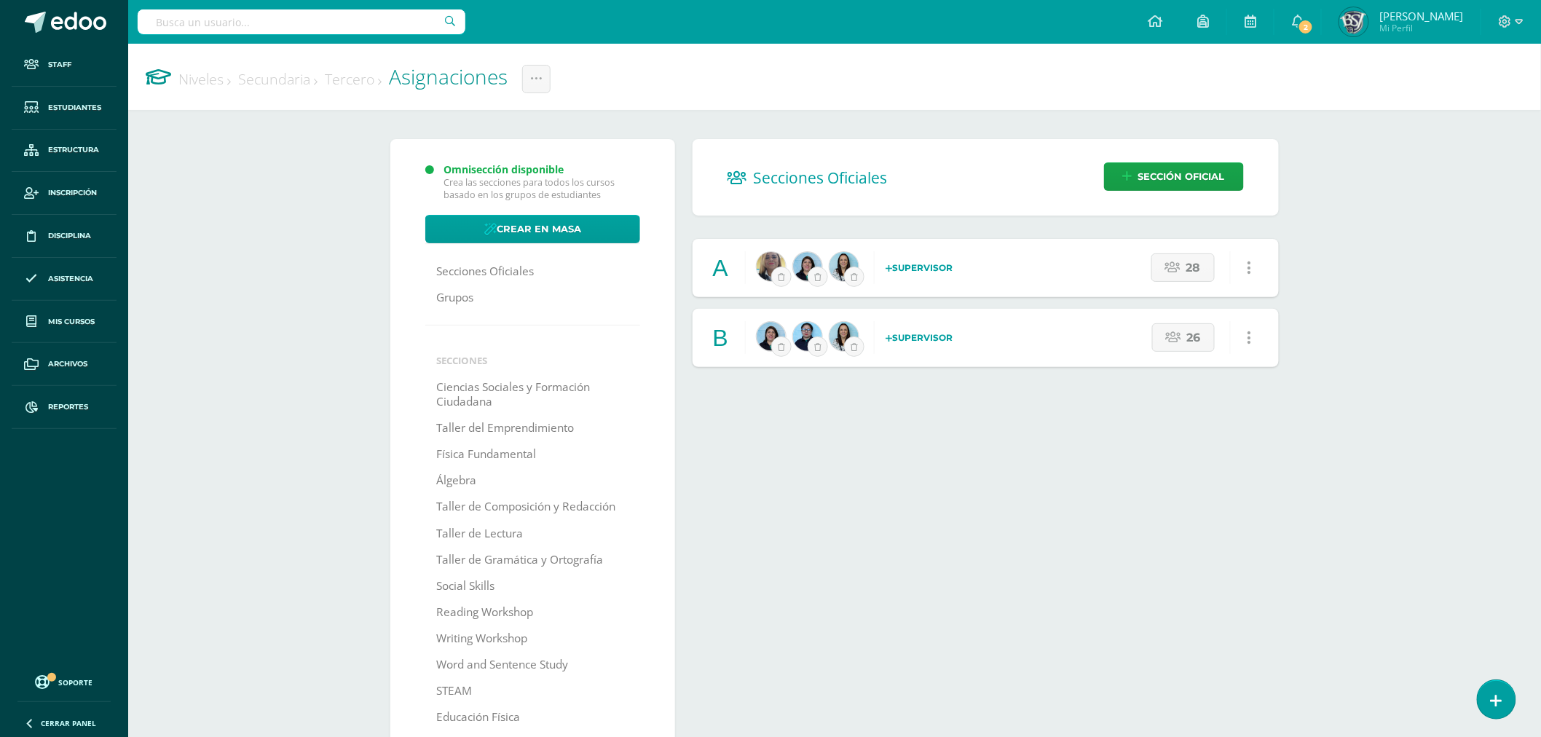
click at [908, 268] on strong "Supervisor" at bounding box center [918, 267] width 67 height 11
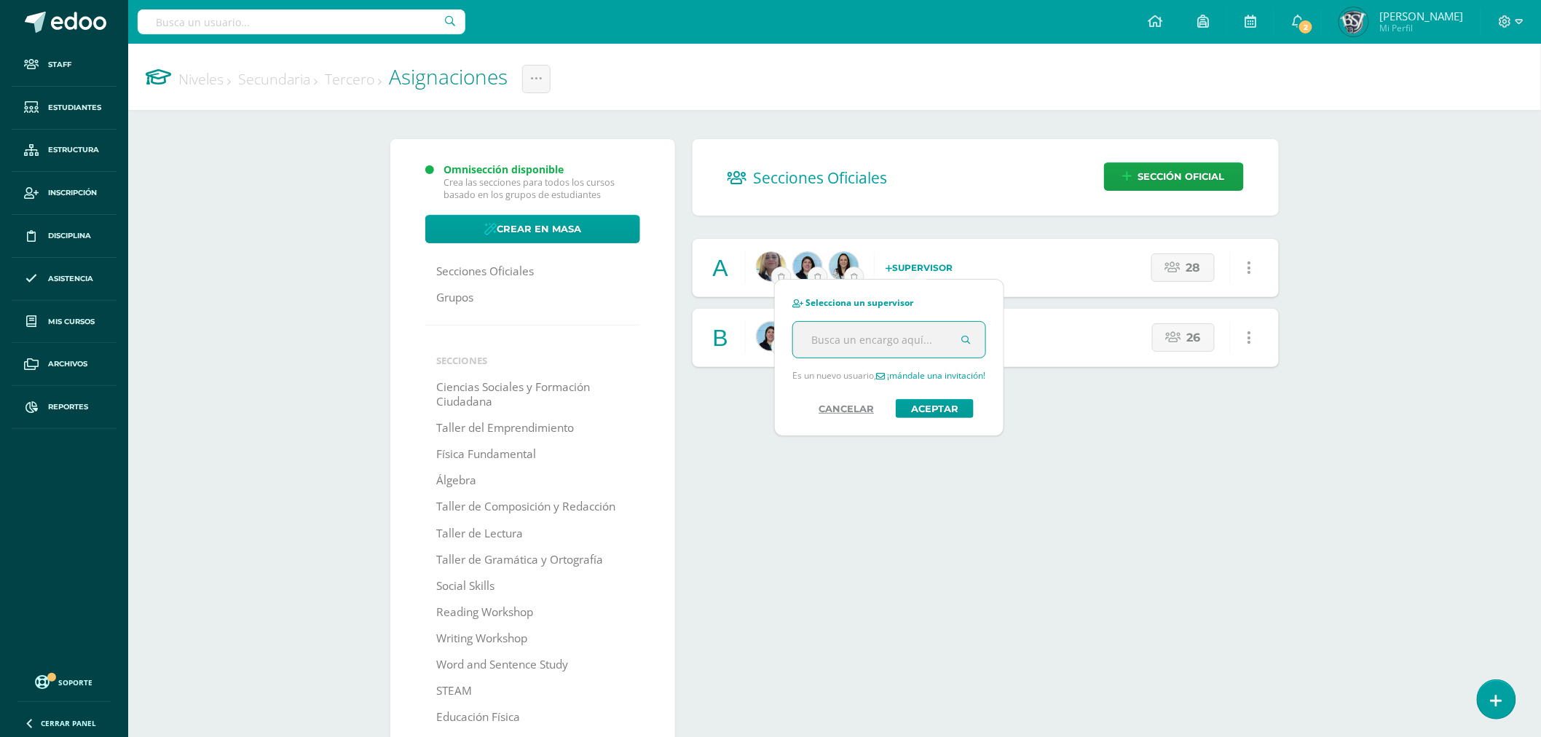
click at [880, 346] on input "text" at bounding box center [889, 340] width 192 height 36
type input "[PERSON_NAME]"
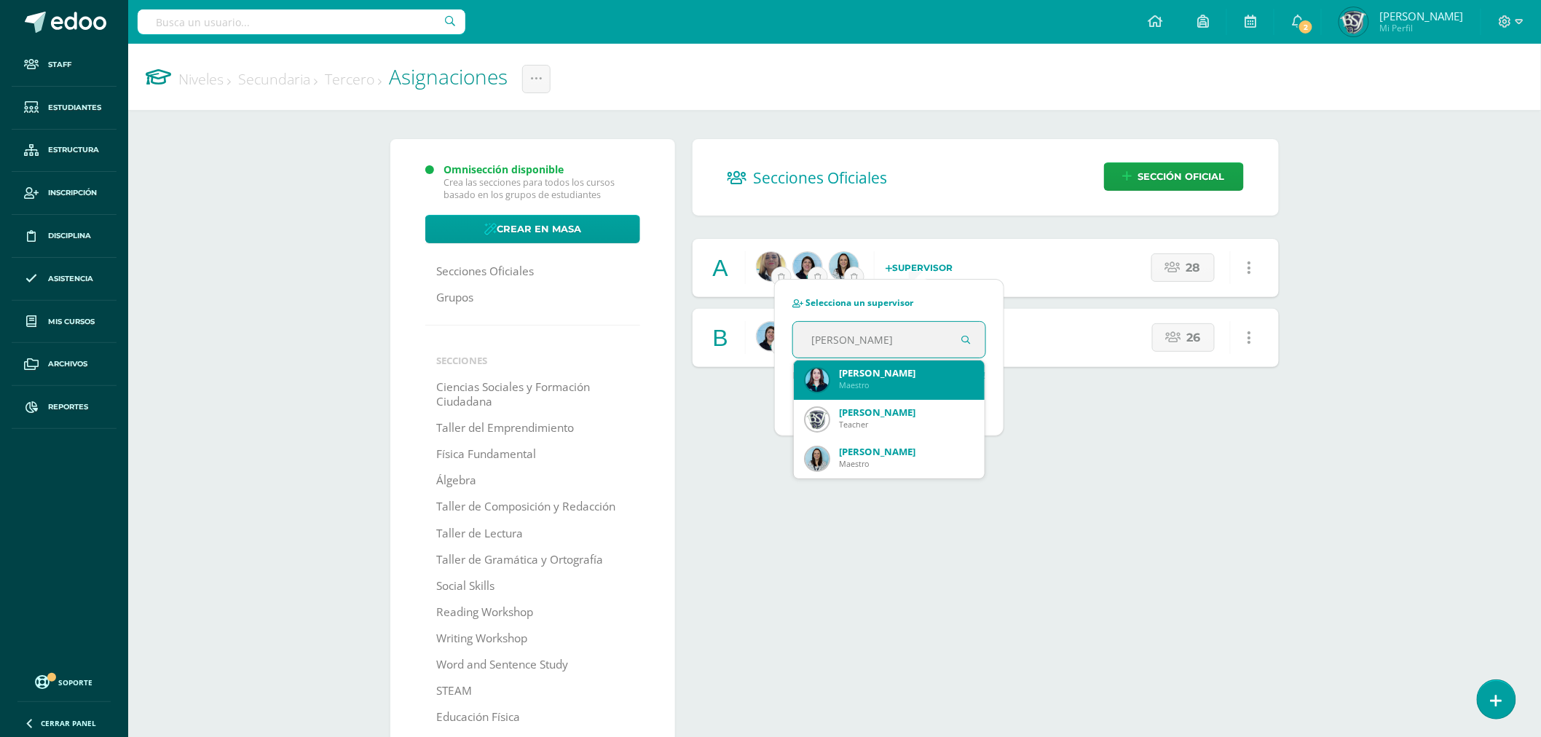
click at [879, 370] on div "[PERSON_NAME]" at bounding box center [906, 372] width 134 height 13
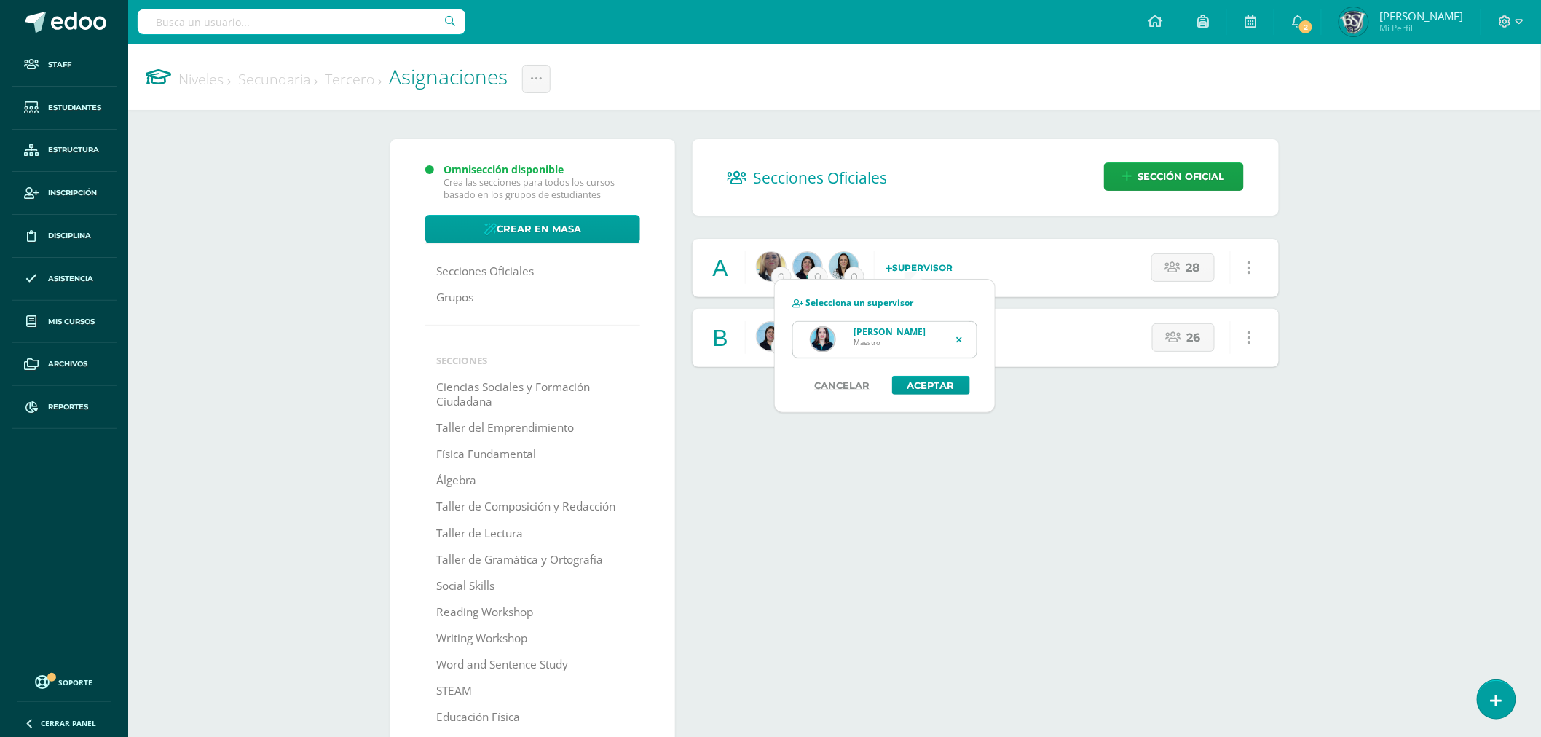
click at [932, 396] on div "Cancelar Aceptar" at bounding box center [885, 394] width 220 height 36
click at [933, 387] on button "Aceptar" at bounding box center [931, 385] width 78 height 19
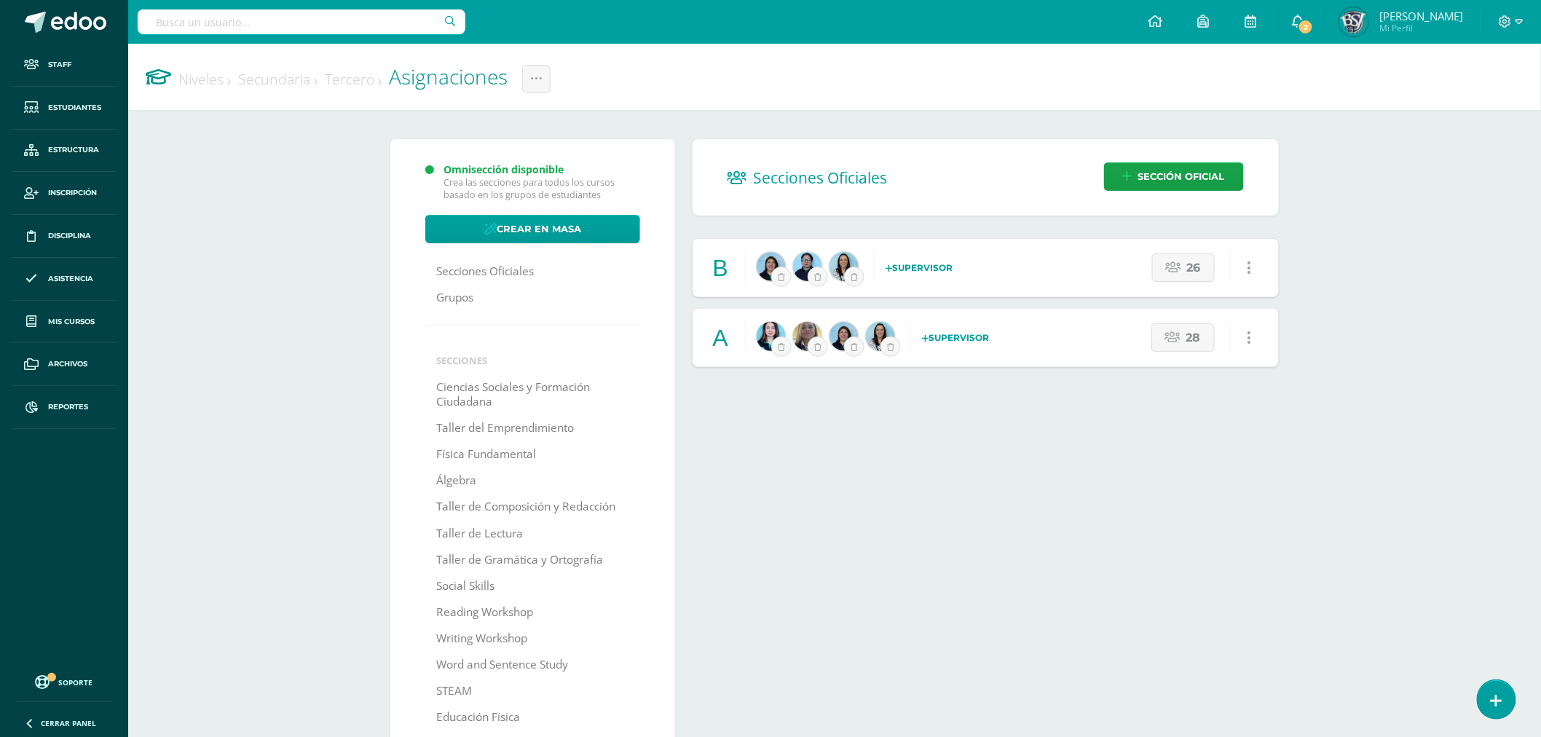
click at [1321, 40] on link "2" at bounding box center [1297, 22] width 47 height 44
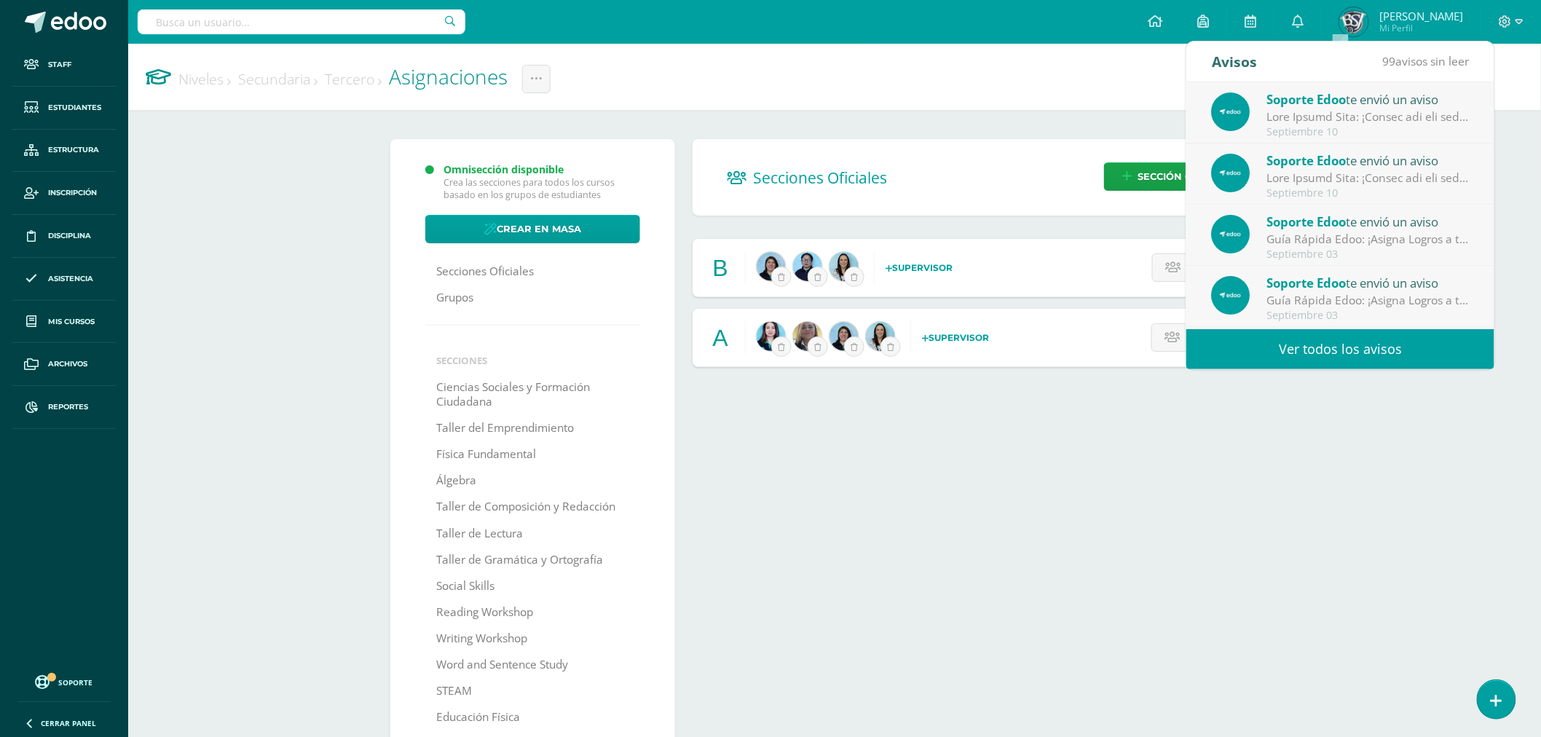
click at [1344, 116] on div at bounding box center [1368, 116] width 202 height 17
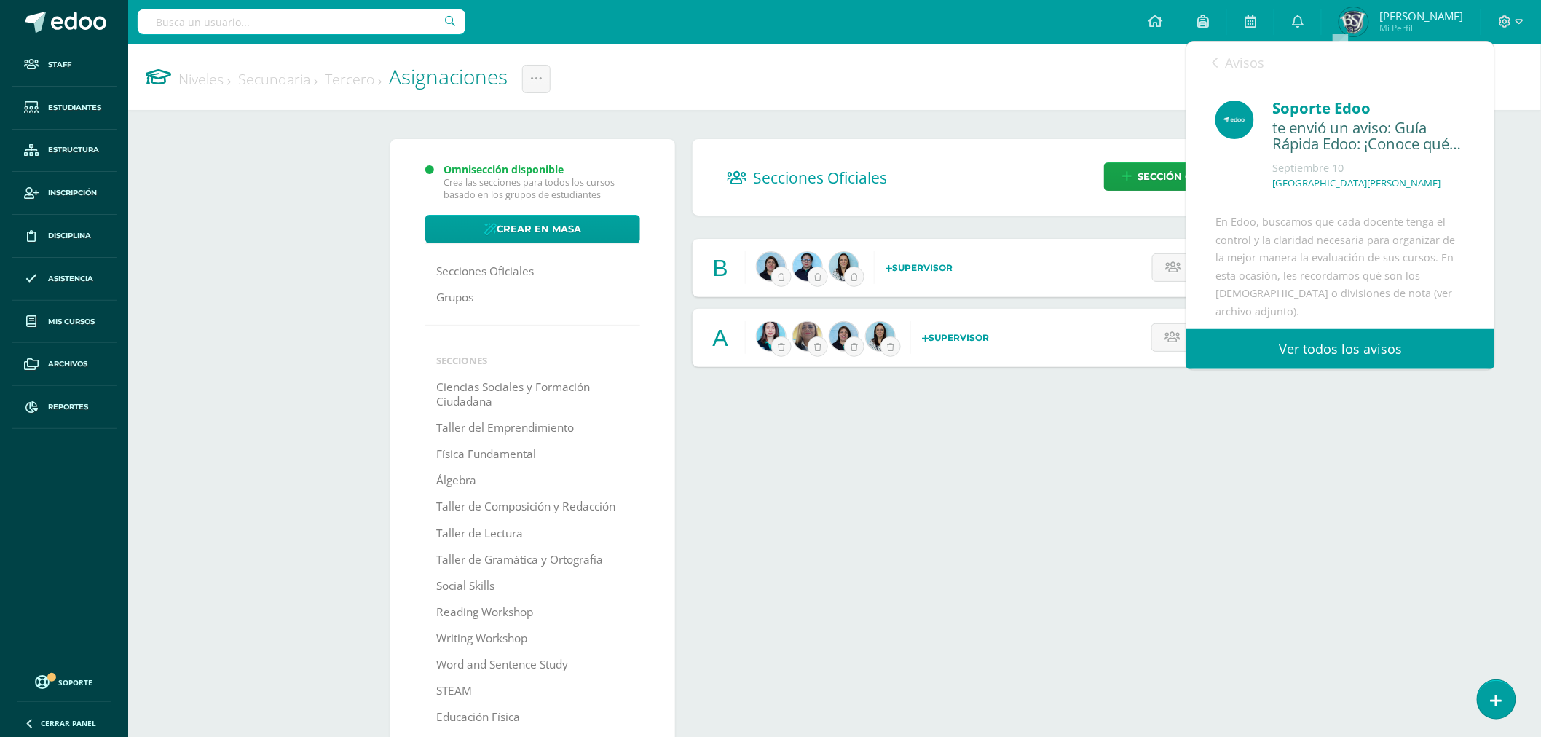
click at [1230, 55] on span "Avisos" at bounding box center [1244, 62] width 39 height 17
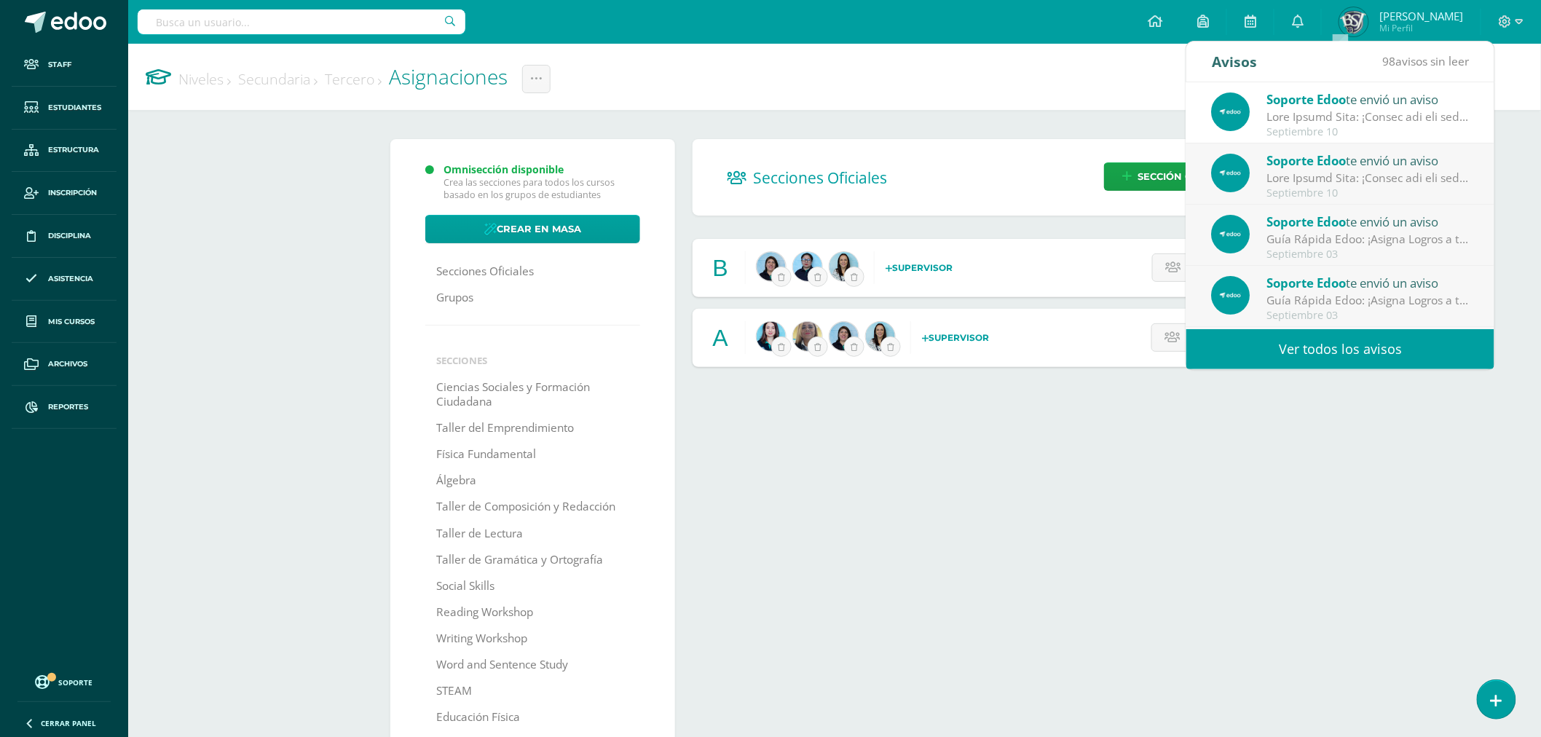
click at [1323, 155] on span "Soporte Edoo" at bounding box center [1306, 160] width 79 height 17
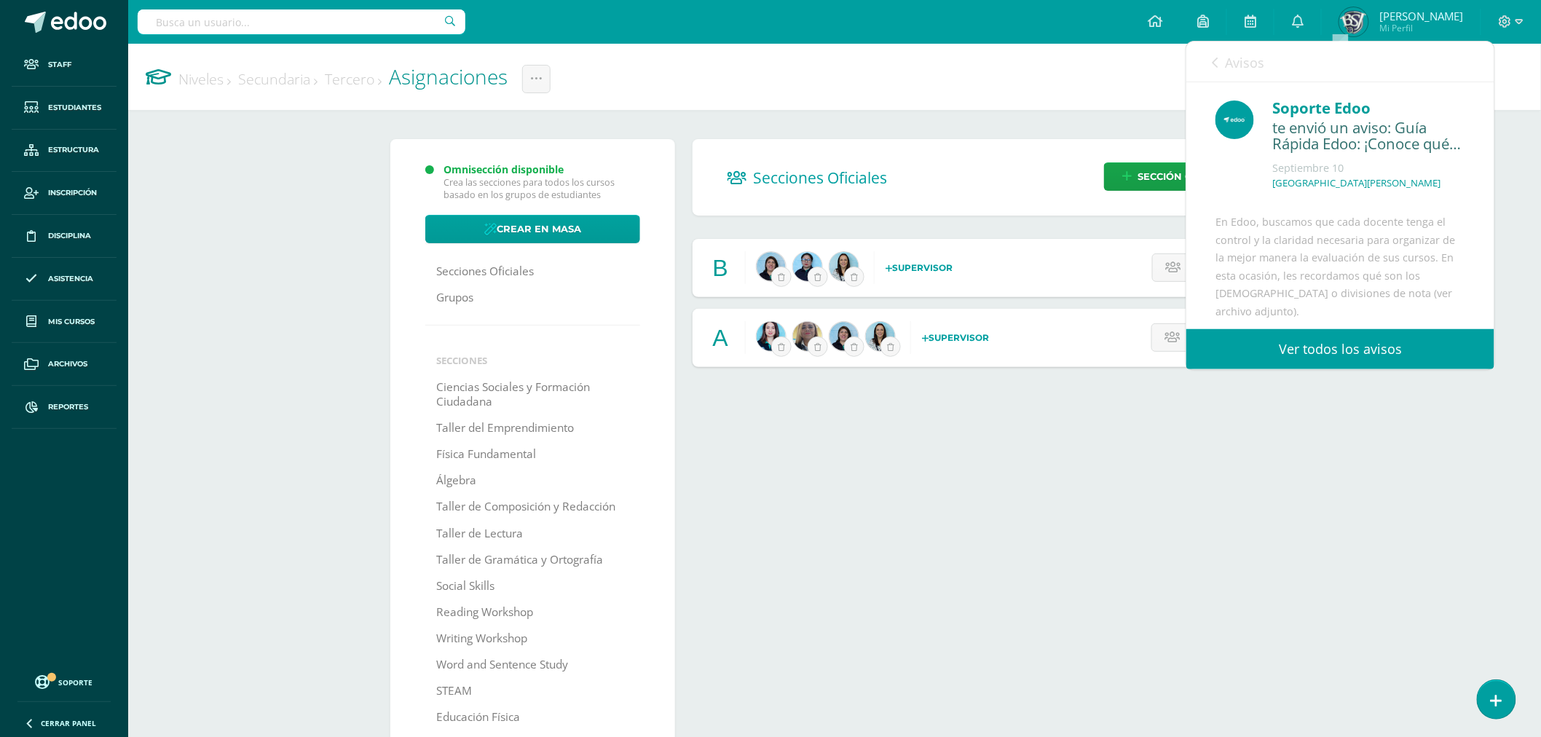
click at [1213, 57] on icon at bounding box center [1215, 63] width 6 height 12
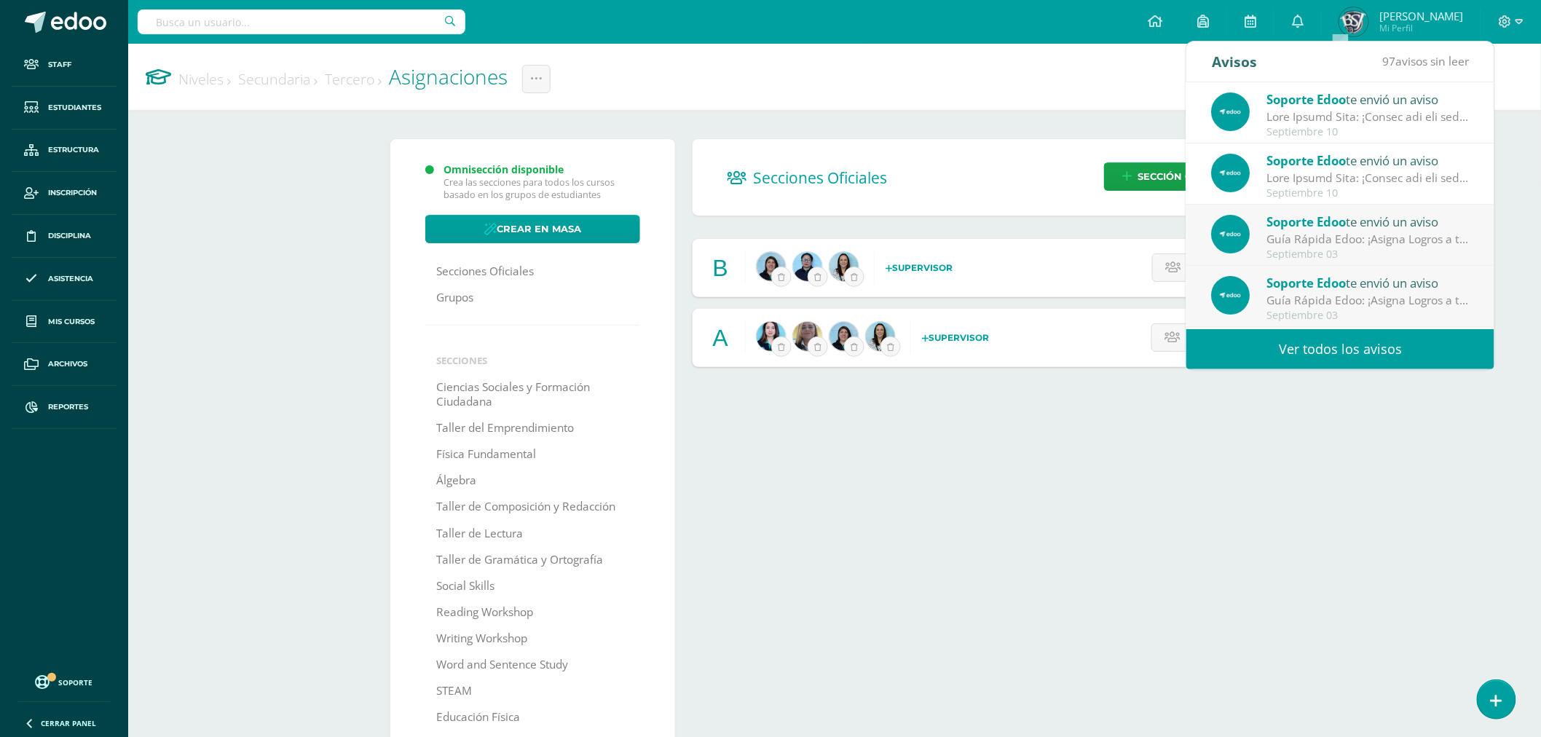
click at [1301, 221] on span "Soporte Edoo" at bounding box center [1306, 221] width 79 height 17
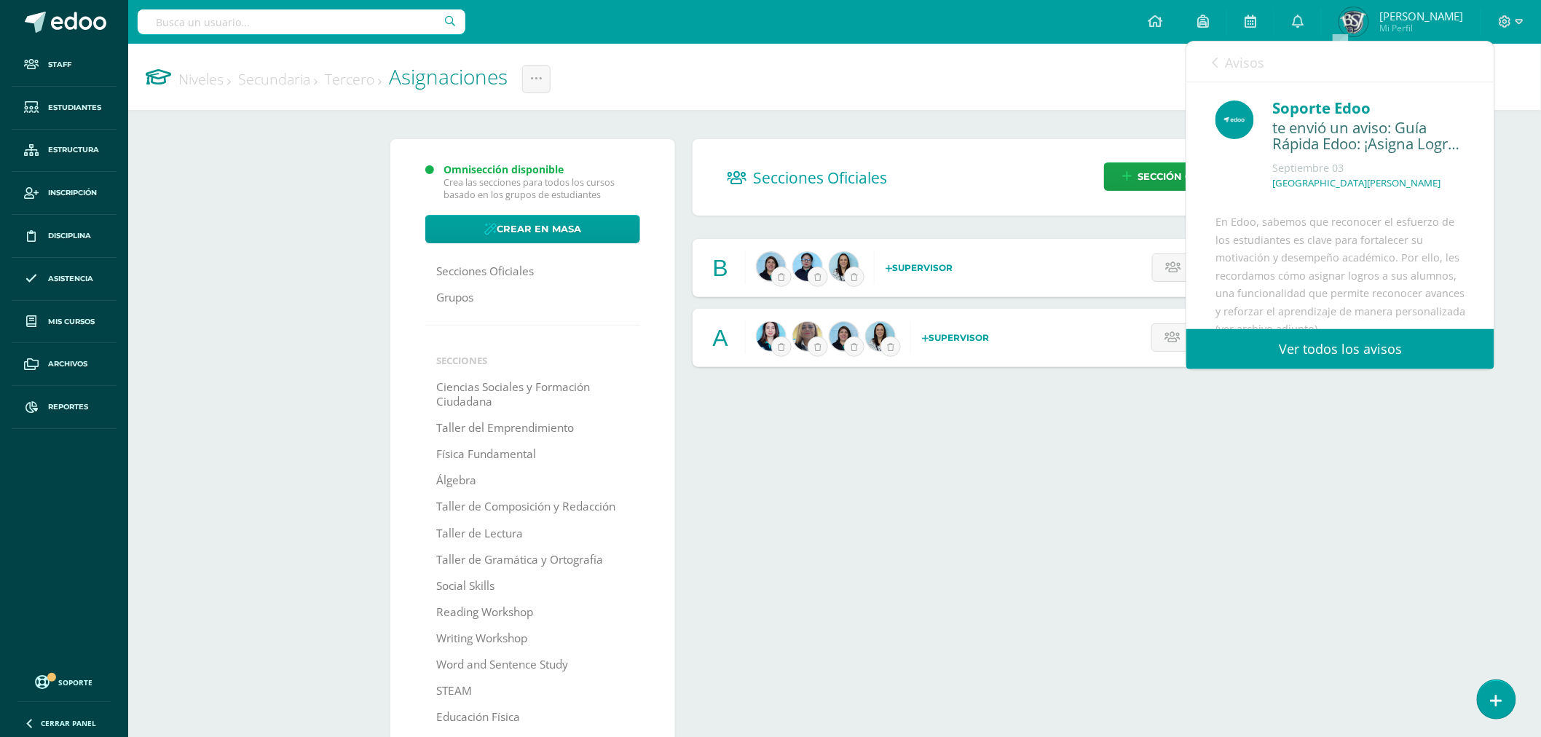
click at [1225, 64] on span "Avisos" at bounding box center [1244, 62] width 39 height 17
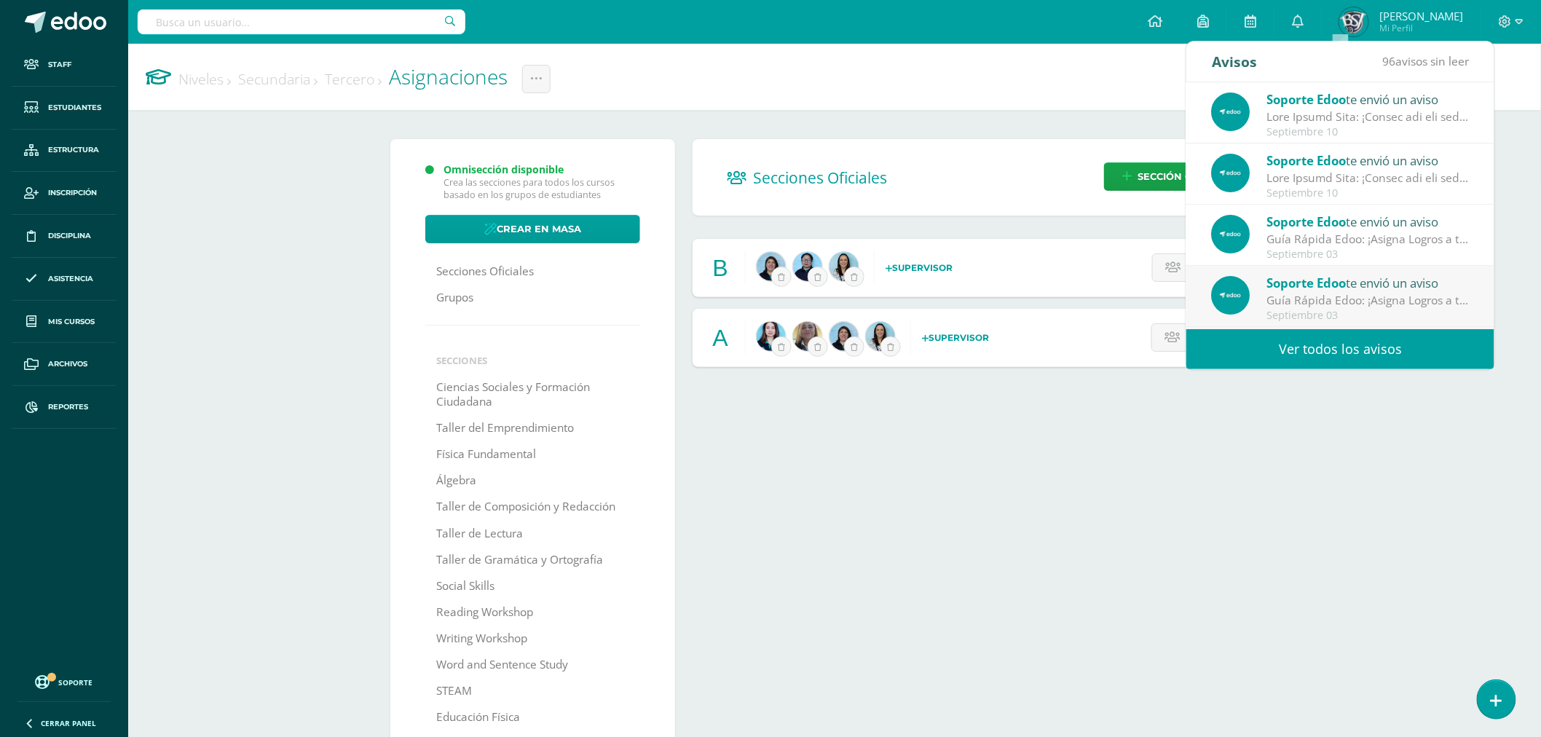
click at [1102, 467] on div "Secciones Oficiales Sección Oficial B Supervisor Selecciona un supervisor Es un…" at bounding box center [986, 485] width 604 height 692
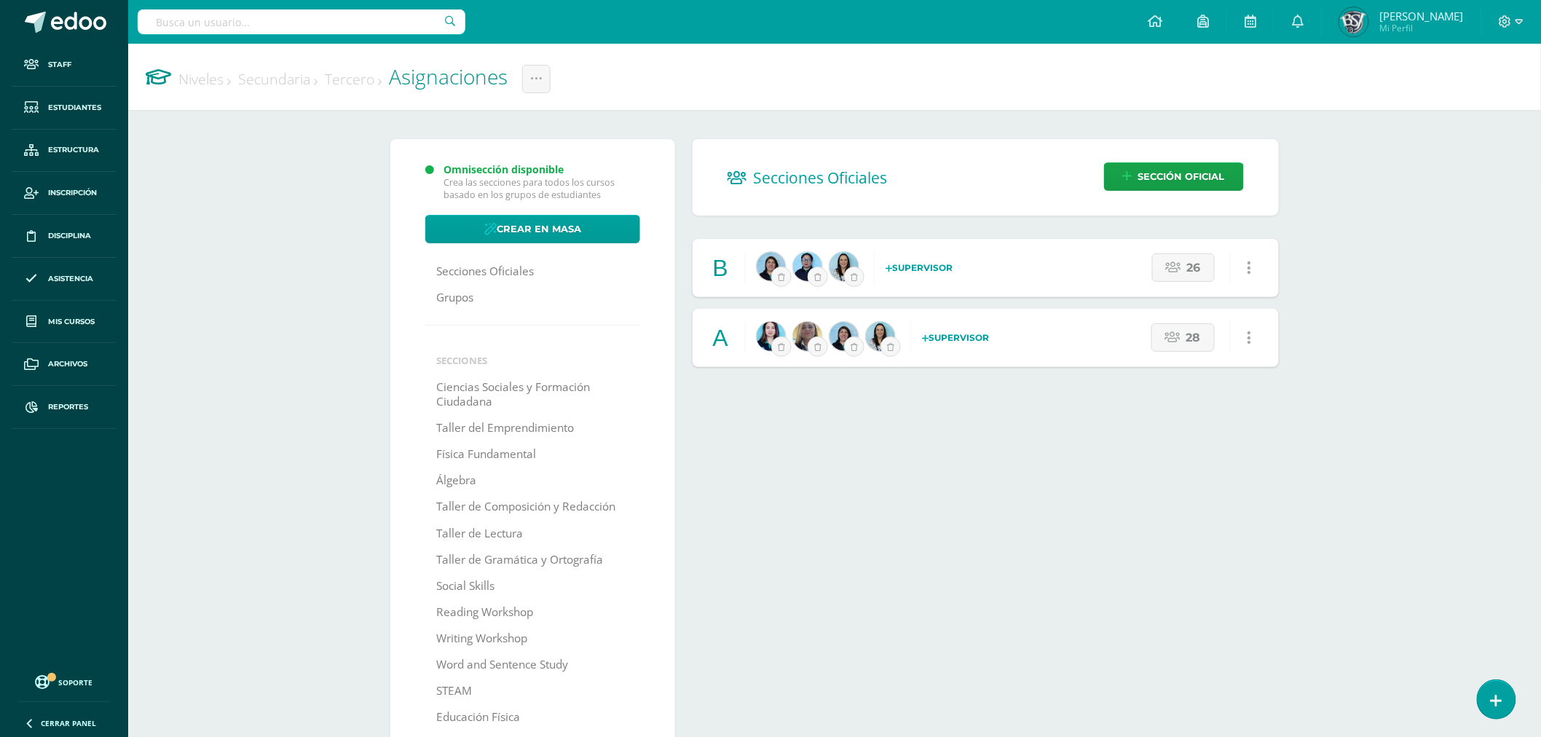
click at [370, 17] on input "text" at bounding box center [302, 21] width 328 height 25
paste input "[PERSON_NAME]"
type input "[PERSON_NAME]"
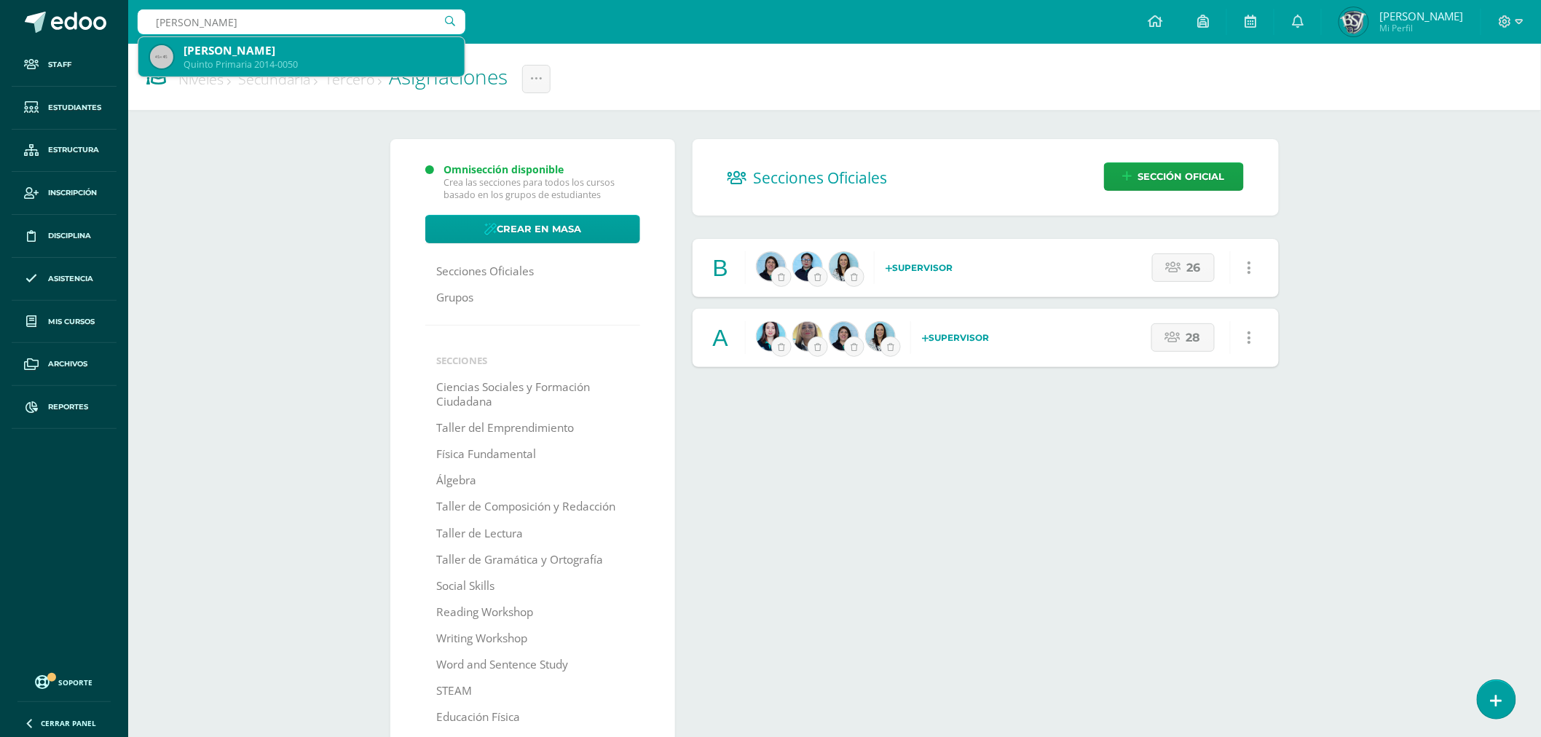
click at [317, 59] on div "Quinto Primaria 2014-0050" at bounding box center [317, 64] width 269 height 12
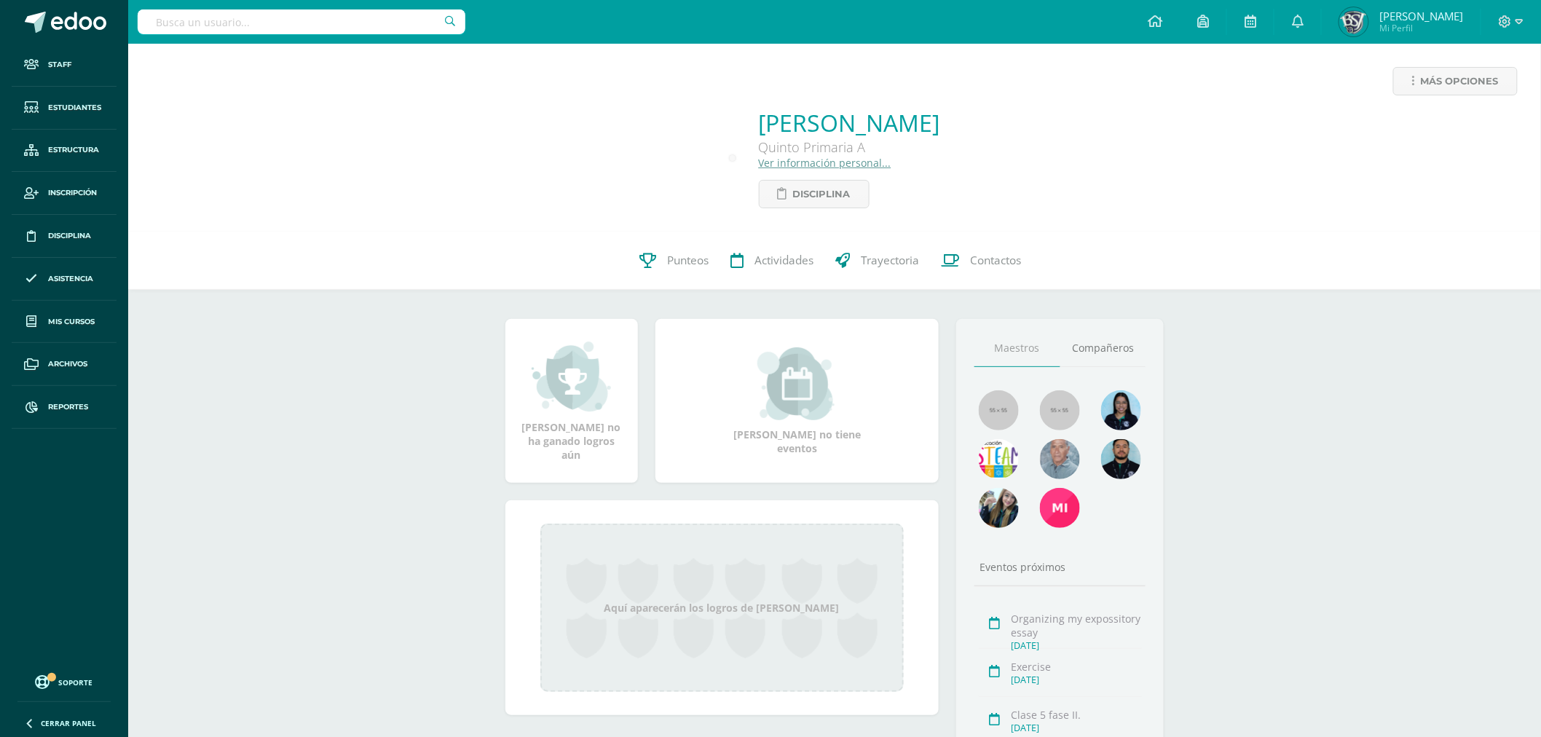
click at [814, 159] on link "Ver información personal..." at bounding box center [825, 163] width 133 height 14
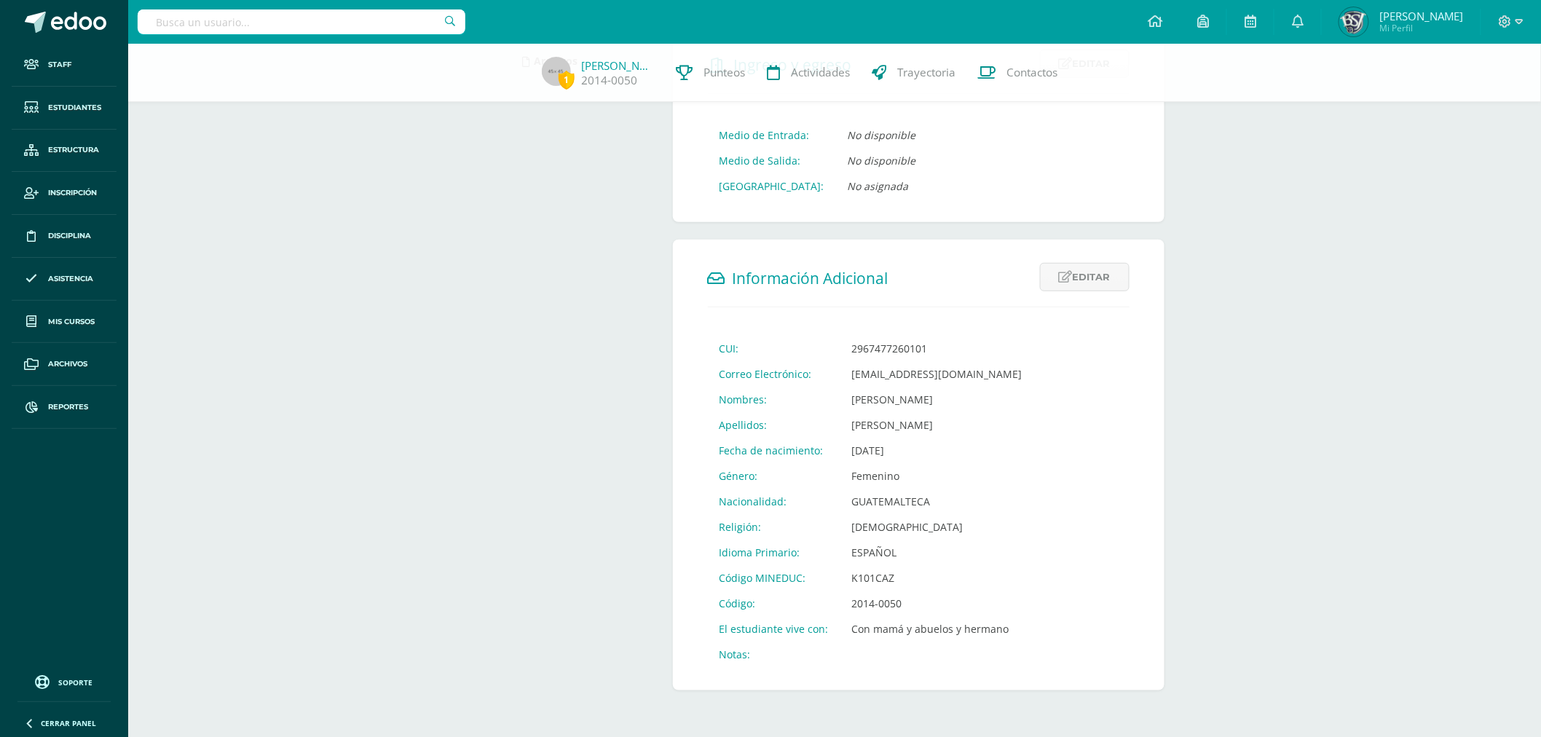
scroll to position [323, 0]
drag, startPoint x: 847, startPoint y: 375, endPoint x: 995, endPoint y: 381, distance: 147.2
click at [995, 381] on td "[EMAIL_ADDRESS][DOMAIN_NAME]" at bounding box center [937, 373] width 194 height 25
copy td "[EMAIL_ADDRESS][DOMAIN_NAME]"
